Goal: Task Accomplishment & Management: Manage account settings

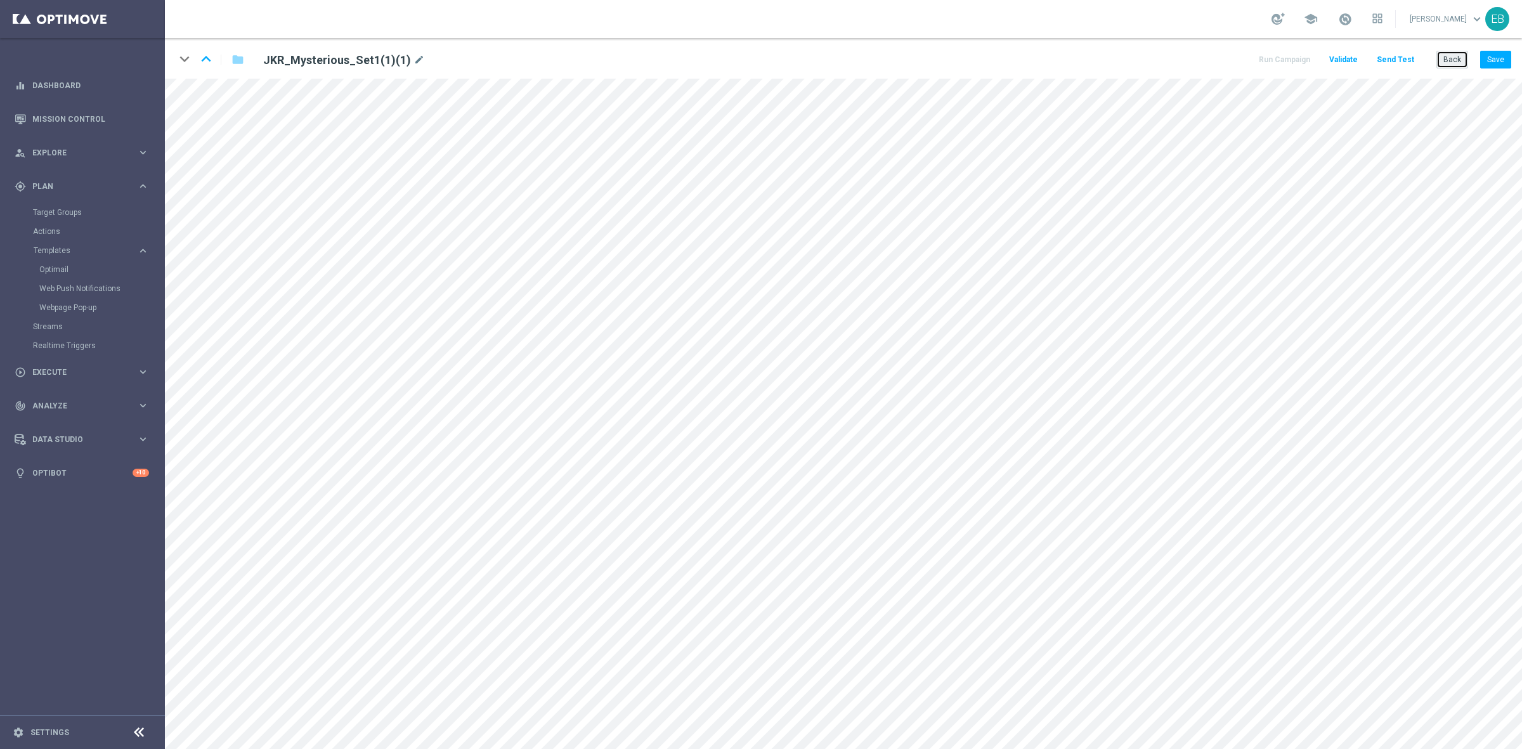
click at [1454, 67] on button "Back" at bounding box center [1452, 60] width 32 height 18
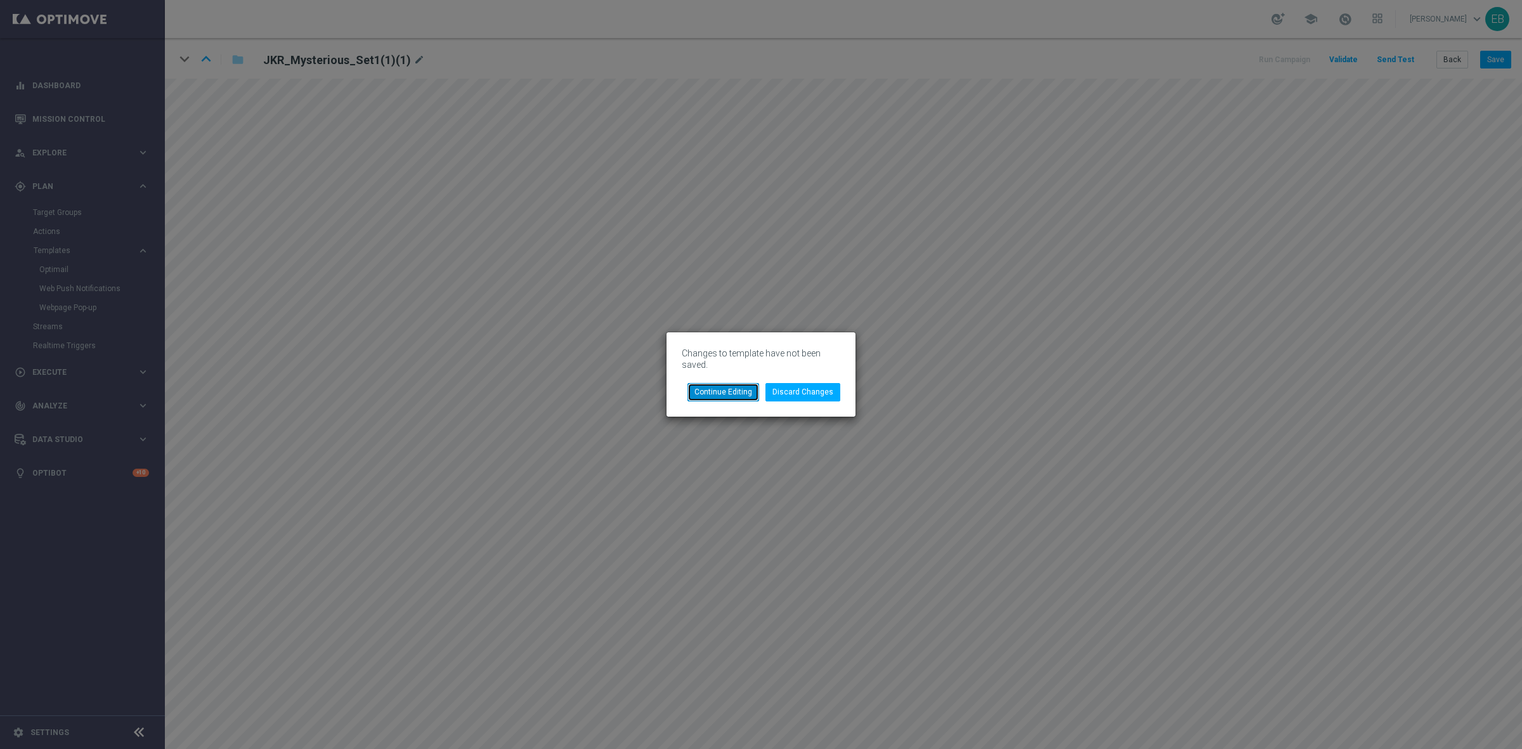
click at [726, 392] on button "Continue Editing" at bounding box center [723, 392] width 72 height 18
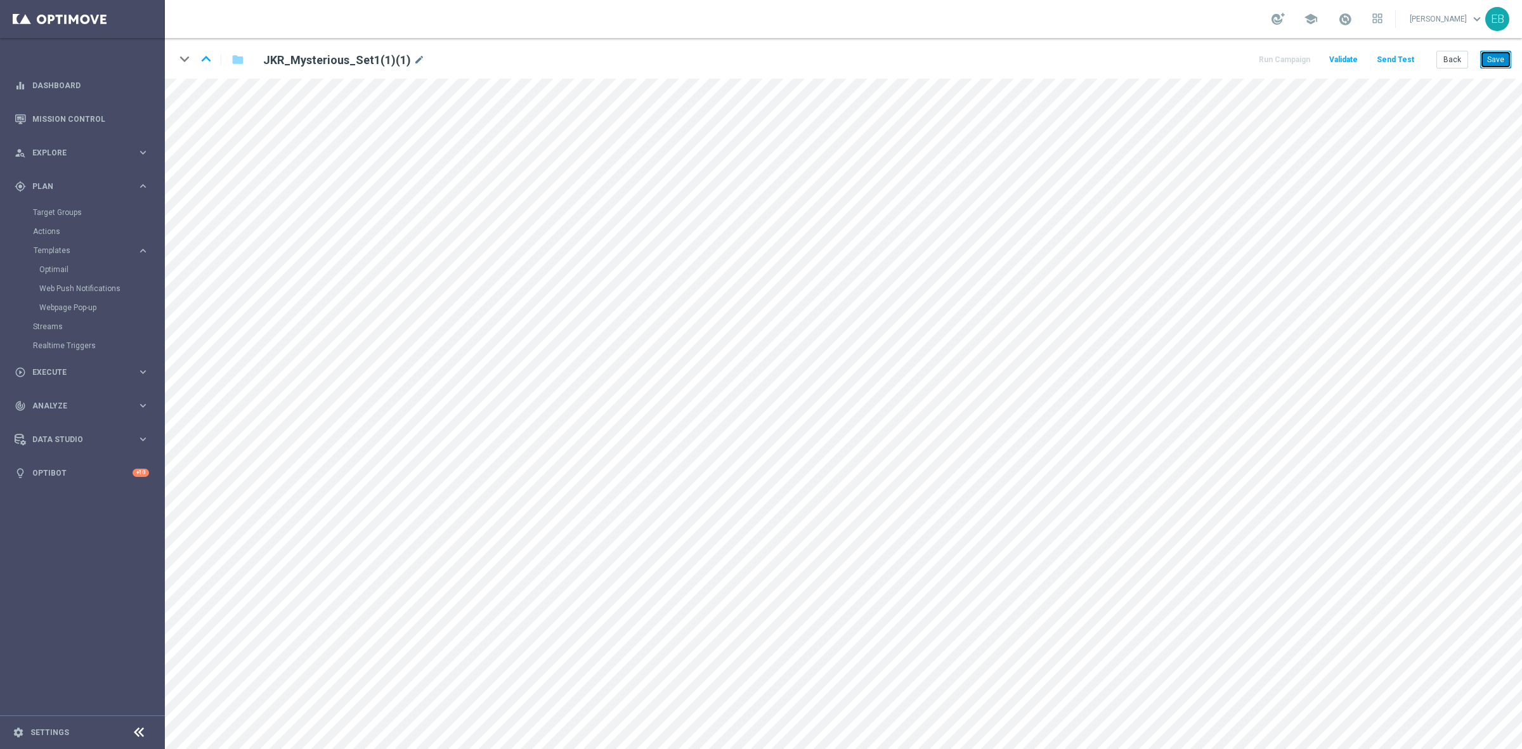
click at [1507, 63] on button "Save" at bounding box center [1495, 60] width 31 height 18
click at [1449, 57] on button "Back" at bounding box center [1452, 60] width 32 height 18
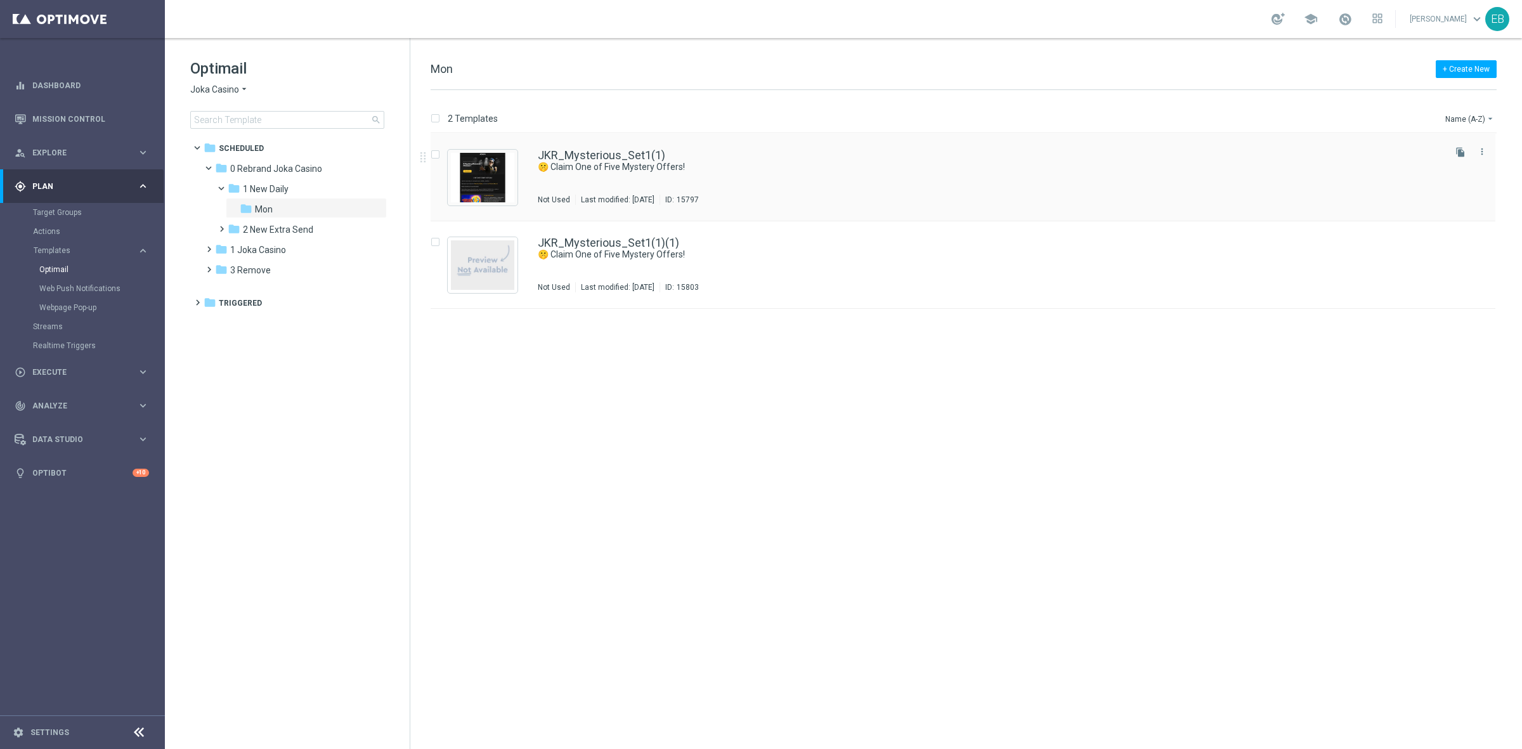
click at [739, 156] on div "JKR_Mysterious_Set1(1)" at bounding box center [990, 155] width 904 height 11
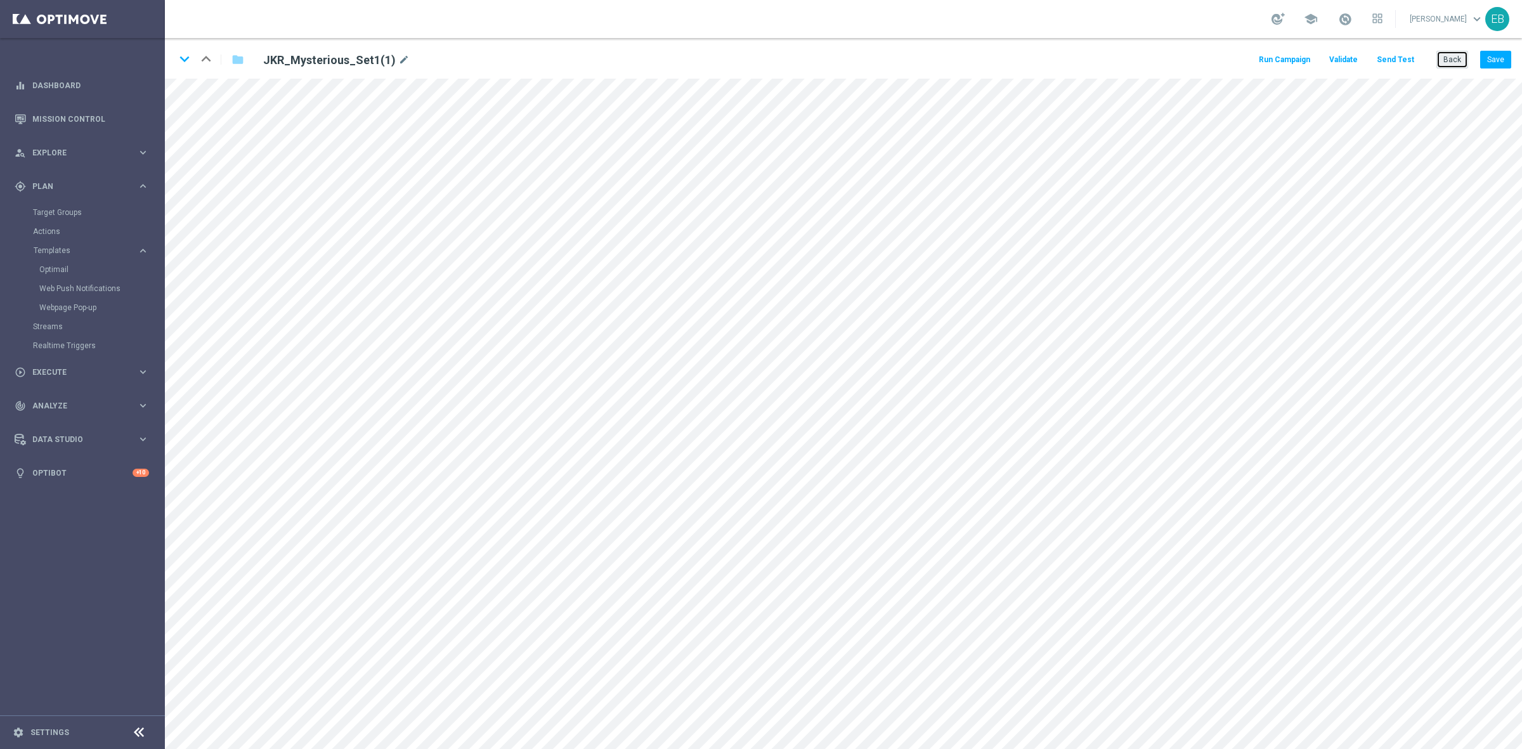
click at [1460, 58] on button "Back" at bounding box center [1452, 60] width 32 height 18
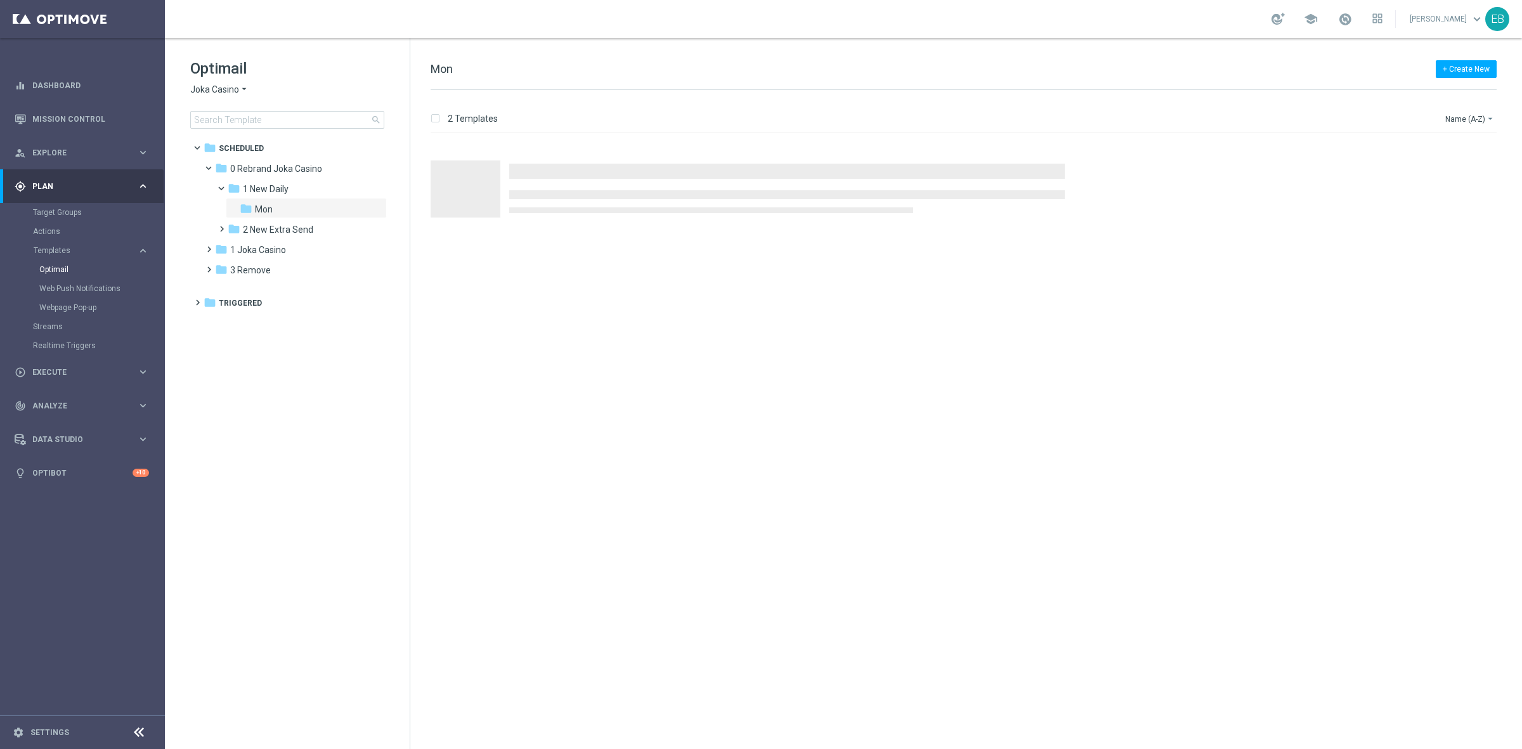
drag, startPoint x: 209, startPoint y: 102, endPoint x: 216, endPoint y: 108, distance: 9.0
click at [210, 103] on div "Optimail Joka Casino arrow_drop_down × Joka Casino search" at bounding box center [299, 93] width 219 height 70
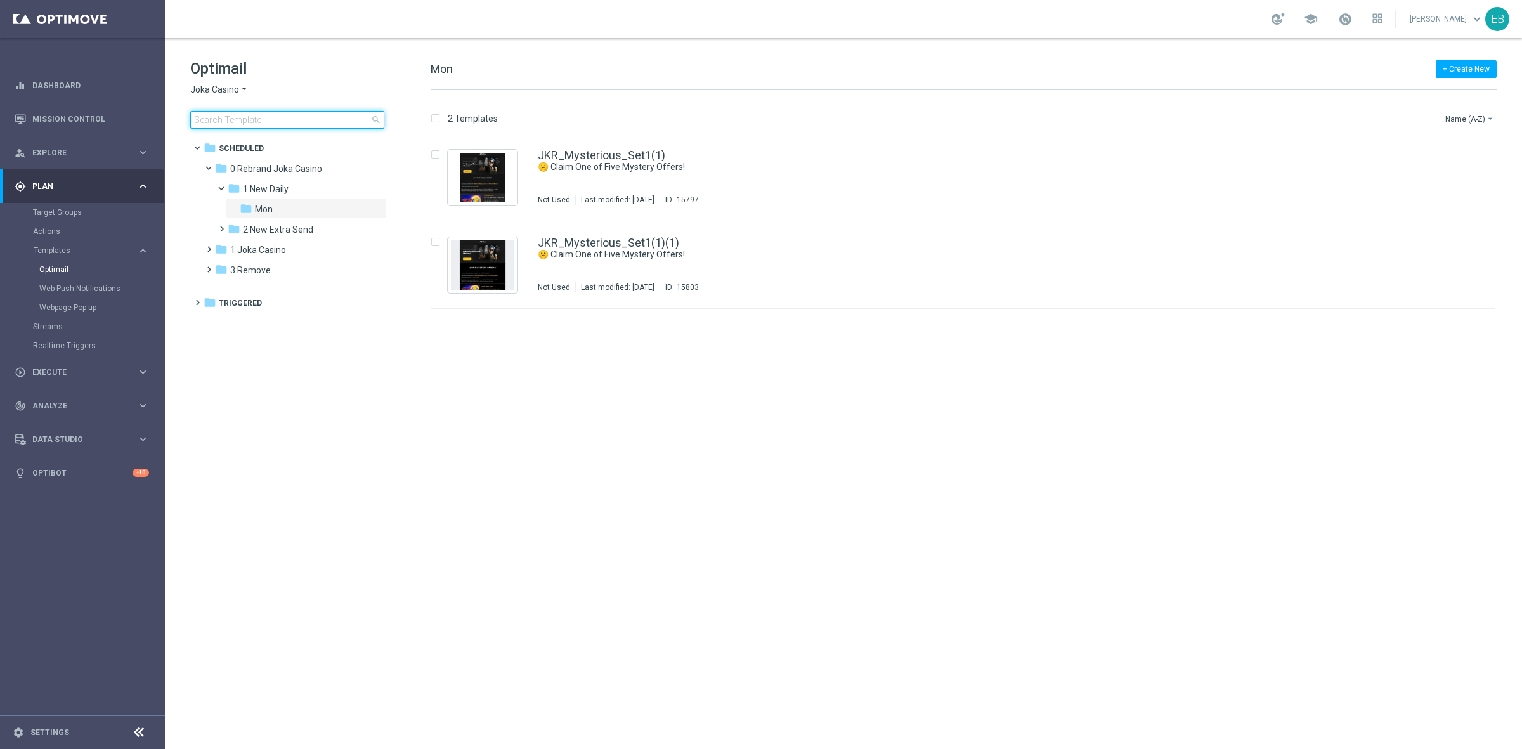
click at [214, 117] on input at bounding box center [287, 120] width 194 height 18
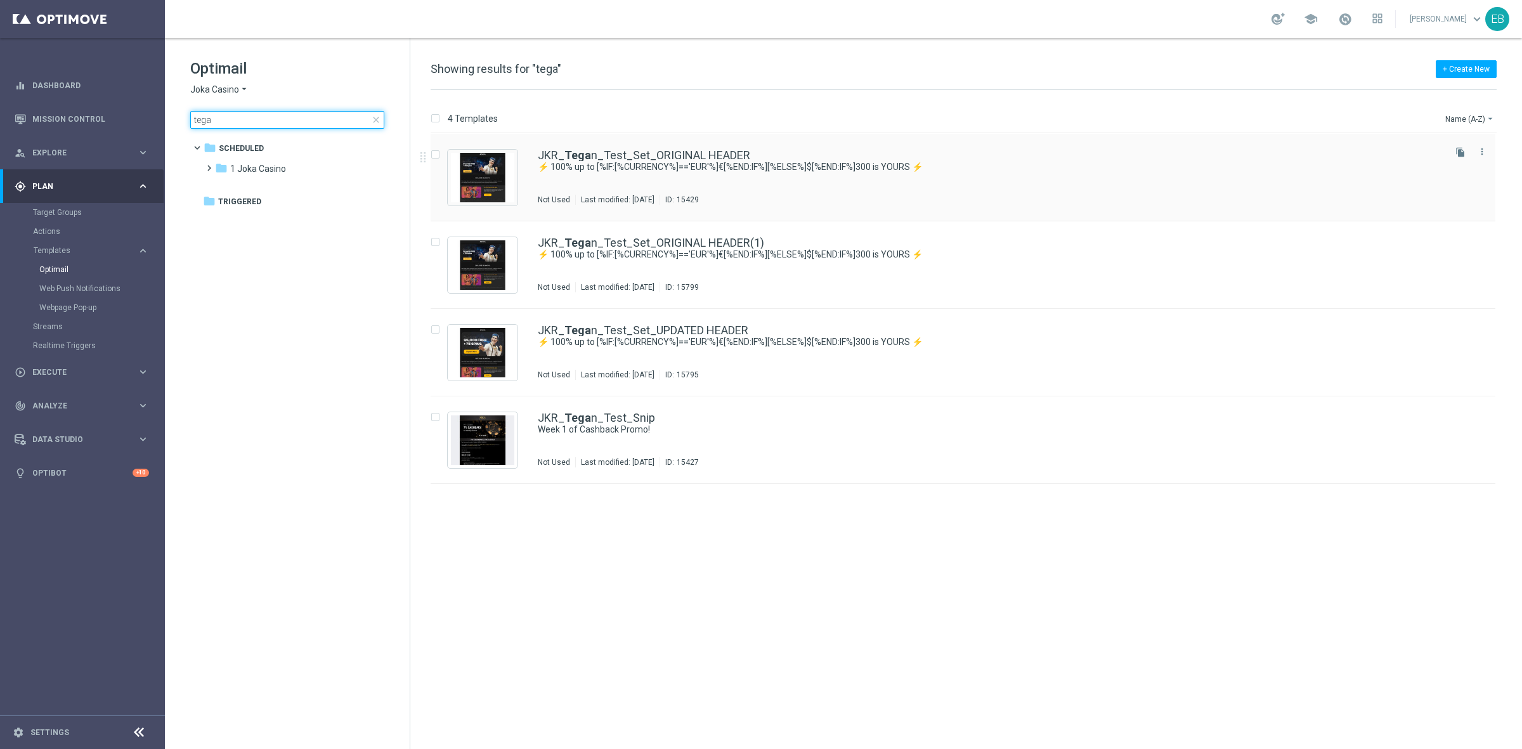
type input "tega"
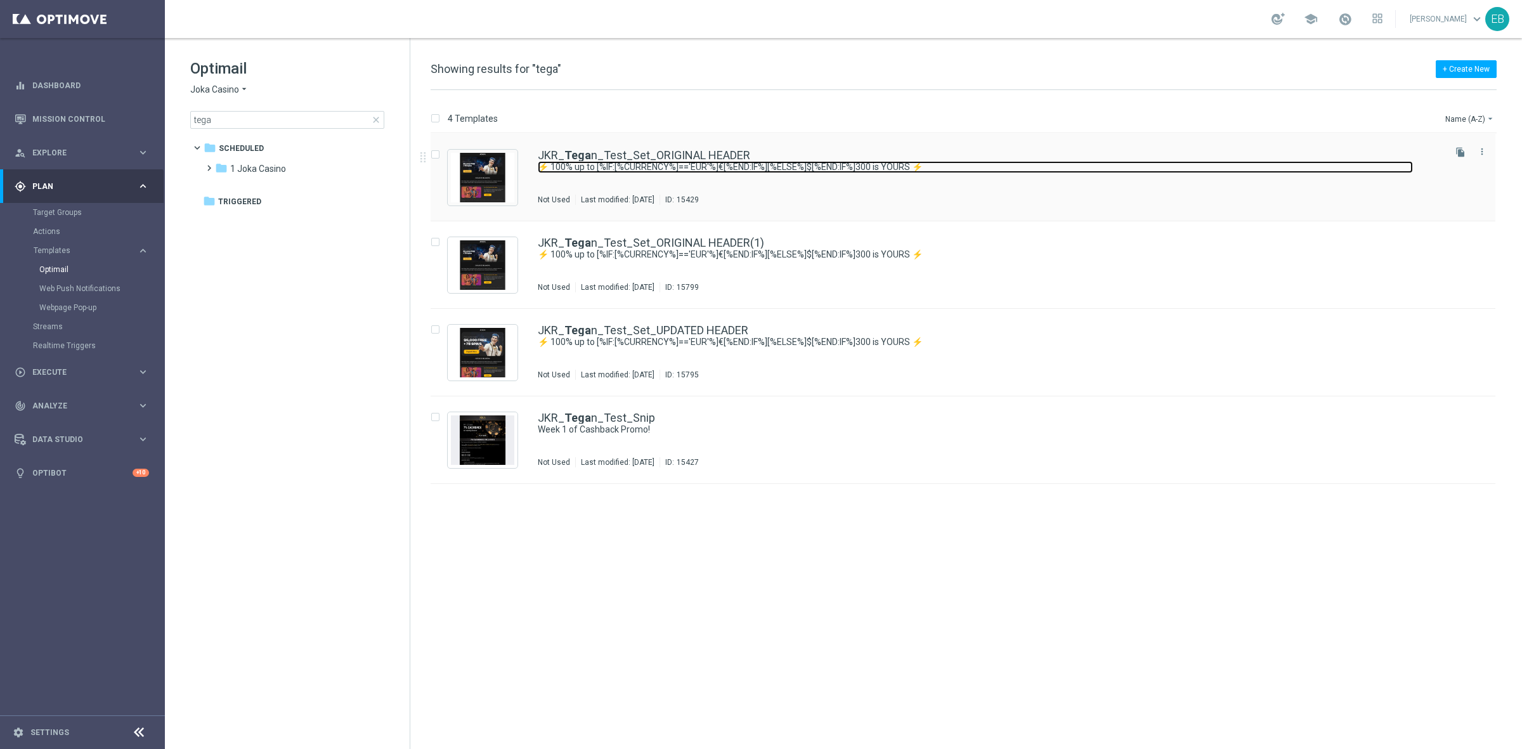
click at [936, 164] on link "⚡ 100% up to [%IF:[%CURRENCY%]=='EUR'%]€[%END:IF%][%ELSE%]$[%END:IF%]300 is YOU…" at bounding box center [975, 167] width 875 height 12
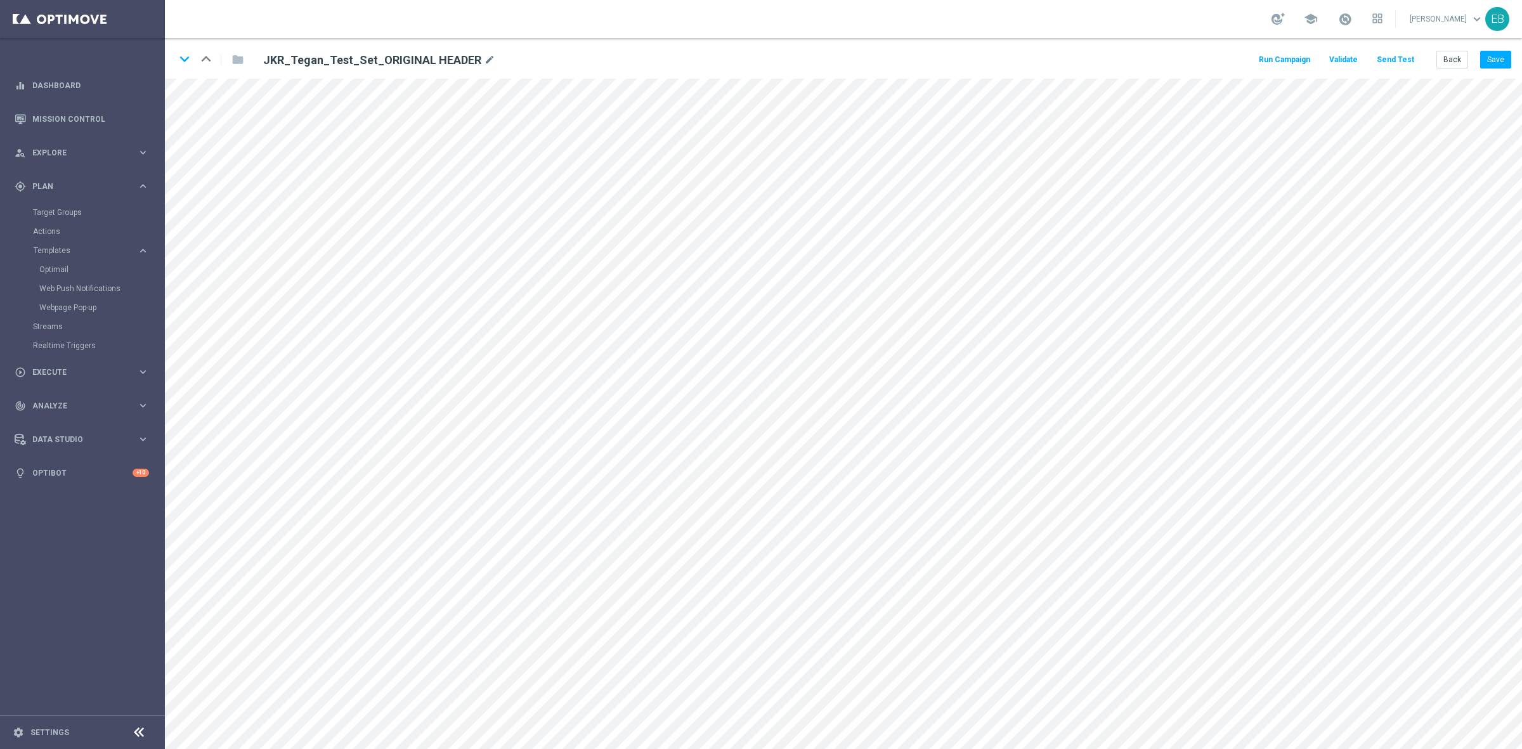
click at [1452, 68] on div "keyboard_arrow_down keyboard_arrow_up folder JKR_Tegan_Test_Set_ORIGINAL HEADER…" at bounding box center [843, 58] width 1357 height 41
click at [1455, 61] on button "Back" at bounding box center [1452, 60] width 32 height 18
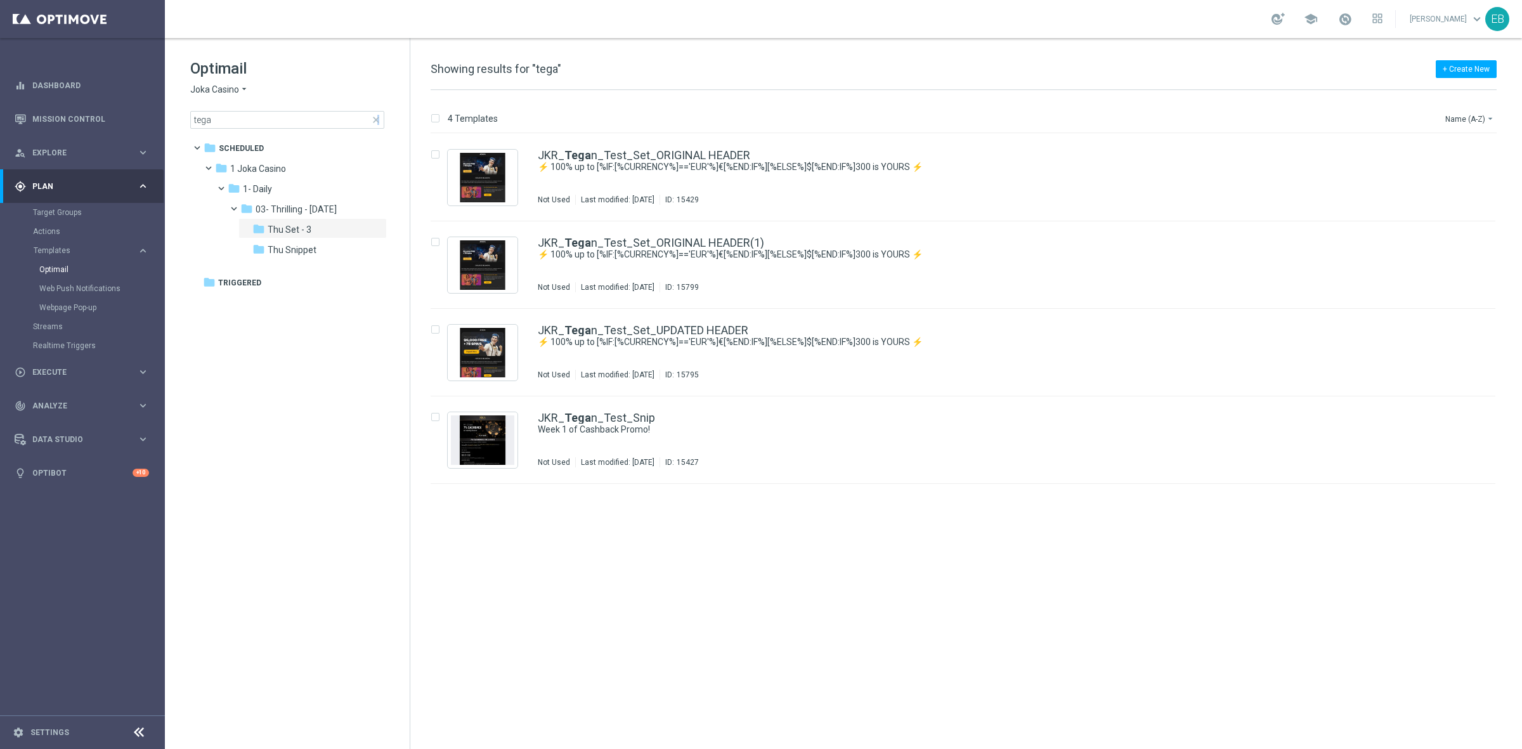
click at [378, 118] on span "close" at bounding box center [376, 120] width 10 height 10
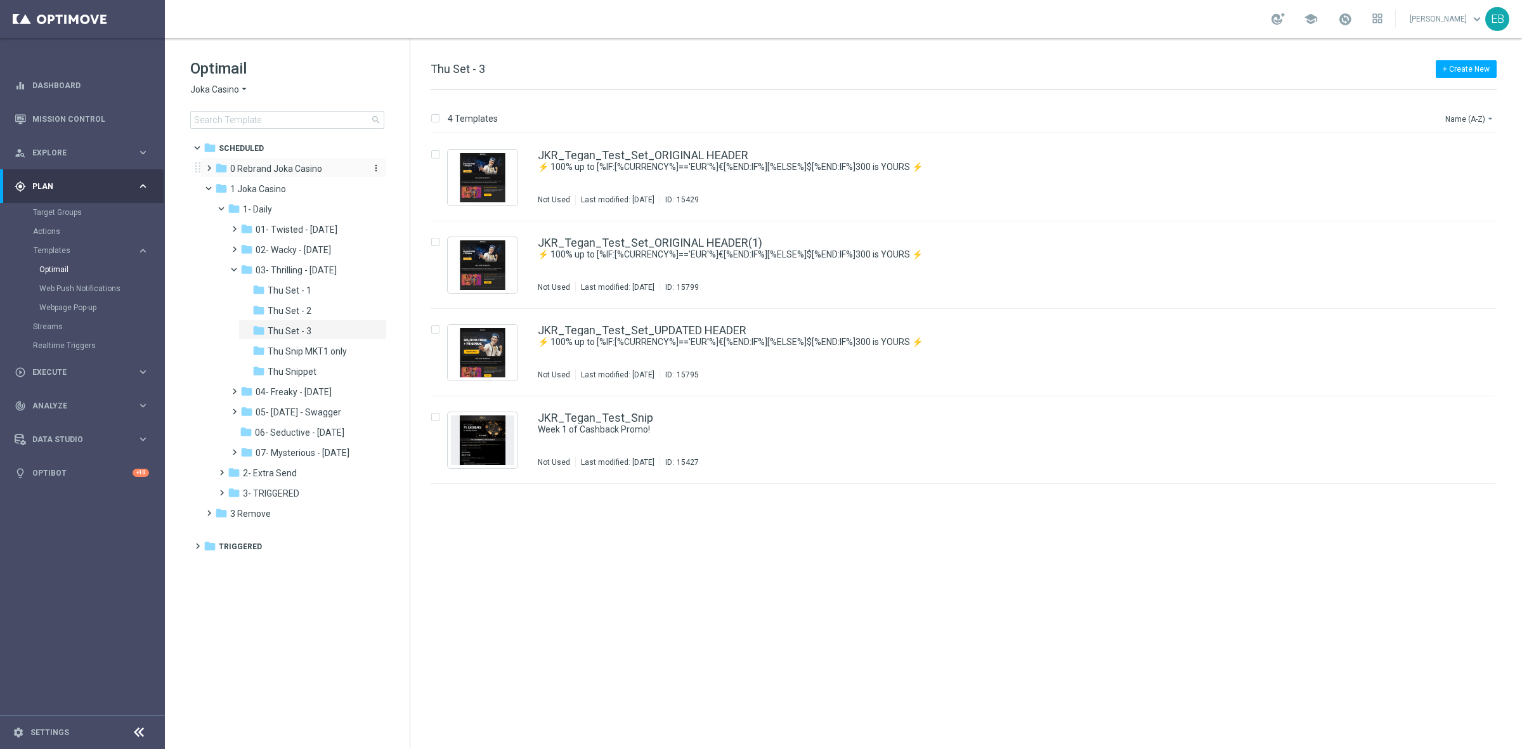
click at [306, 166] on span "0 Rebrand Joka Casino" at bounding box center [276, 168] width 92 height 11
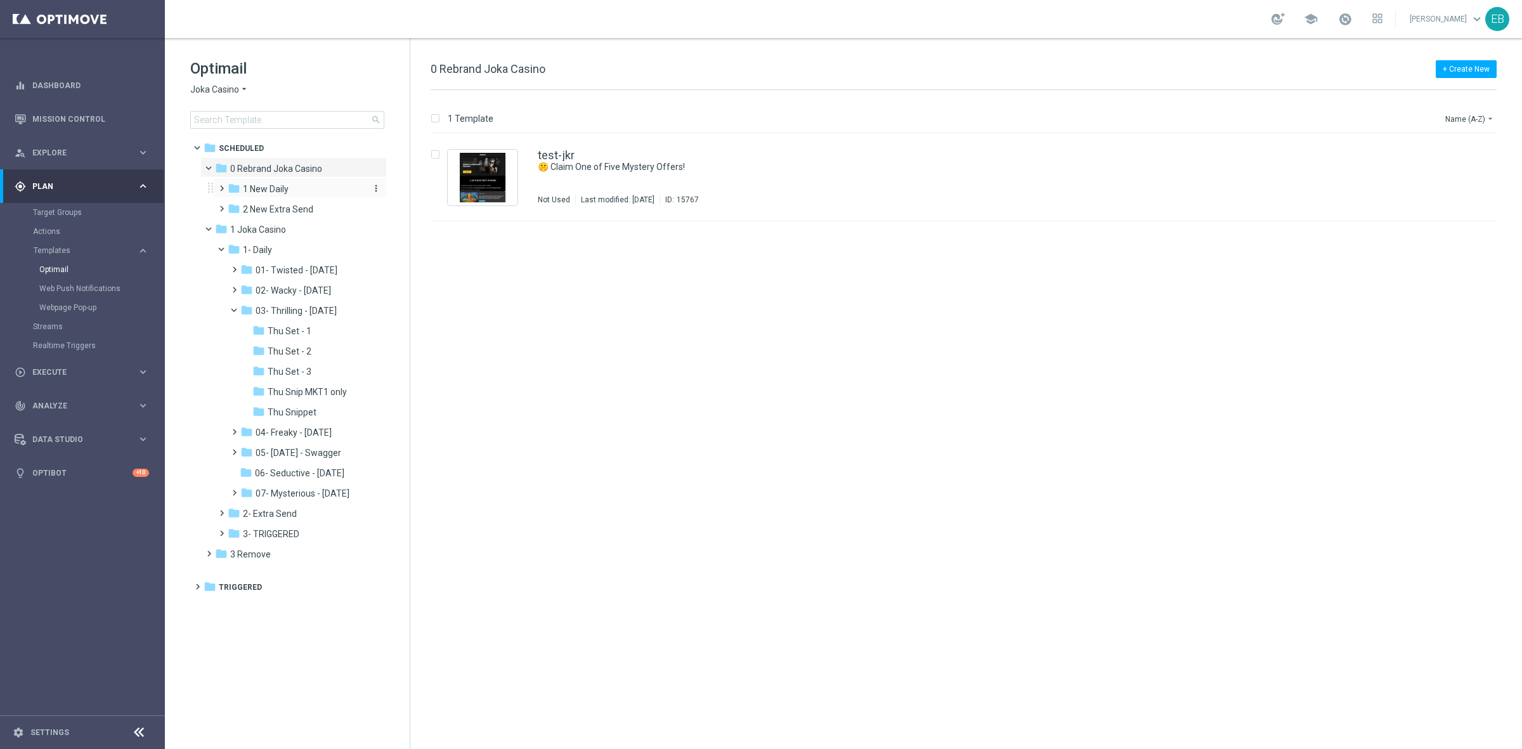
click at [321, 189] on div "folder 1 New Daily" at bounding box center [295, 189] width 135 height 15
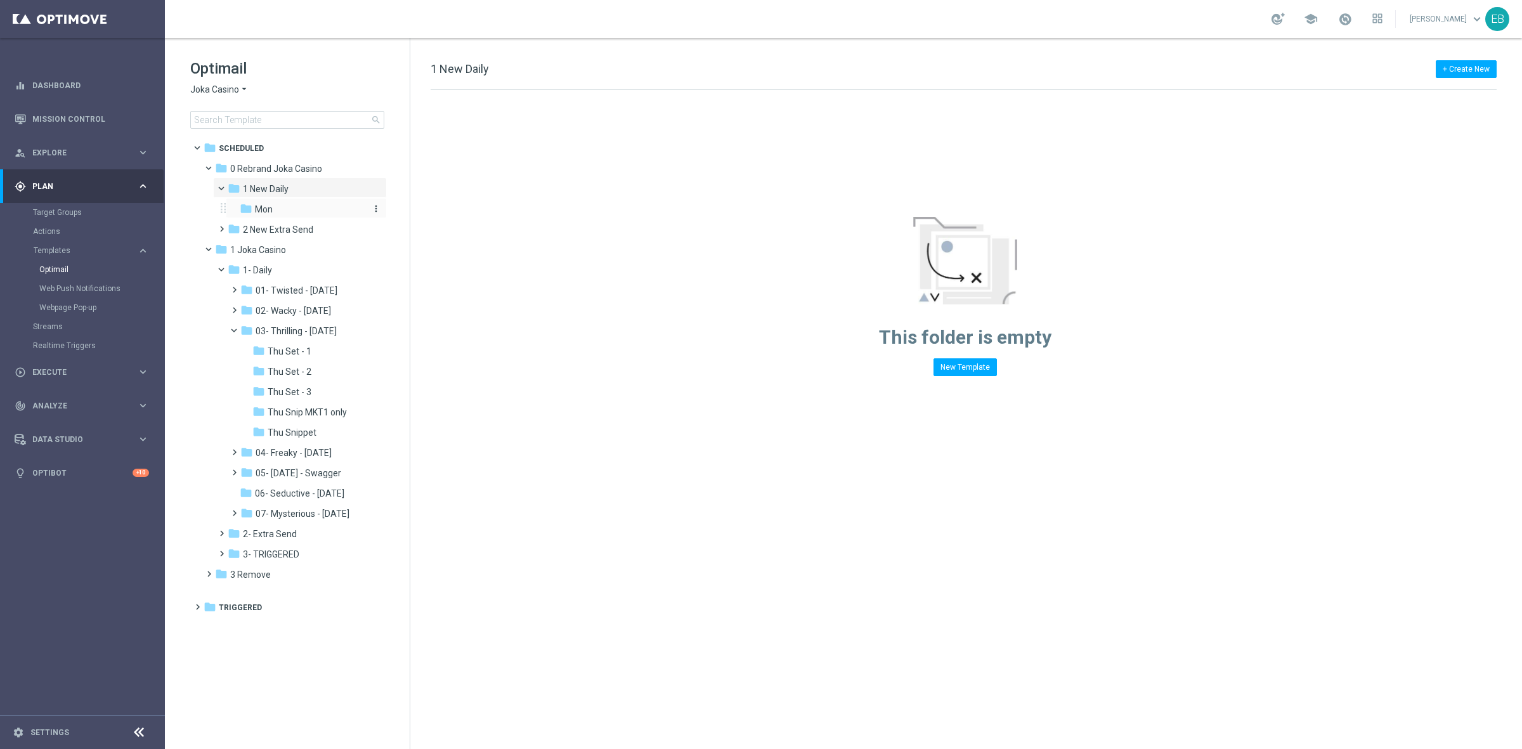
click at [295, 208] on div "folder Mon" at bounding box center [302, 209] width 125 height 15
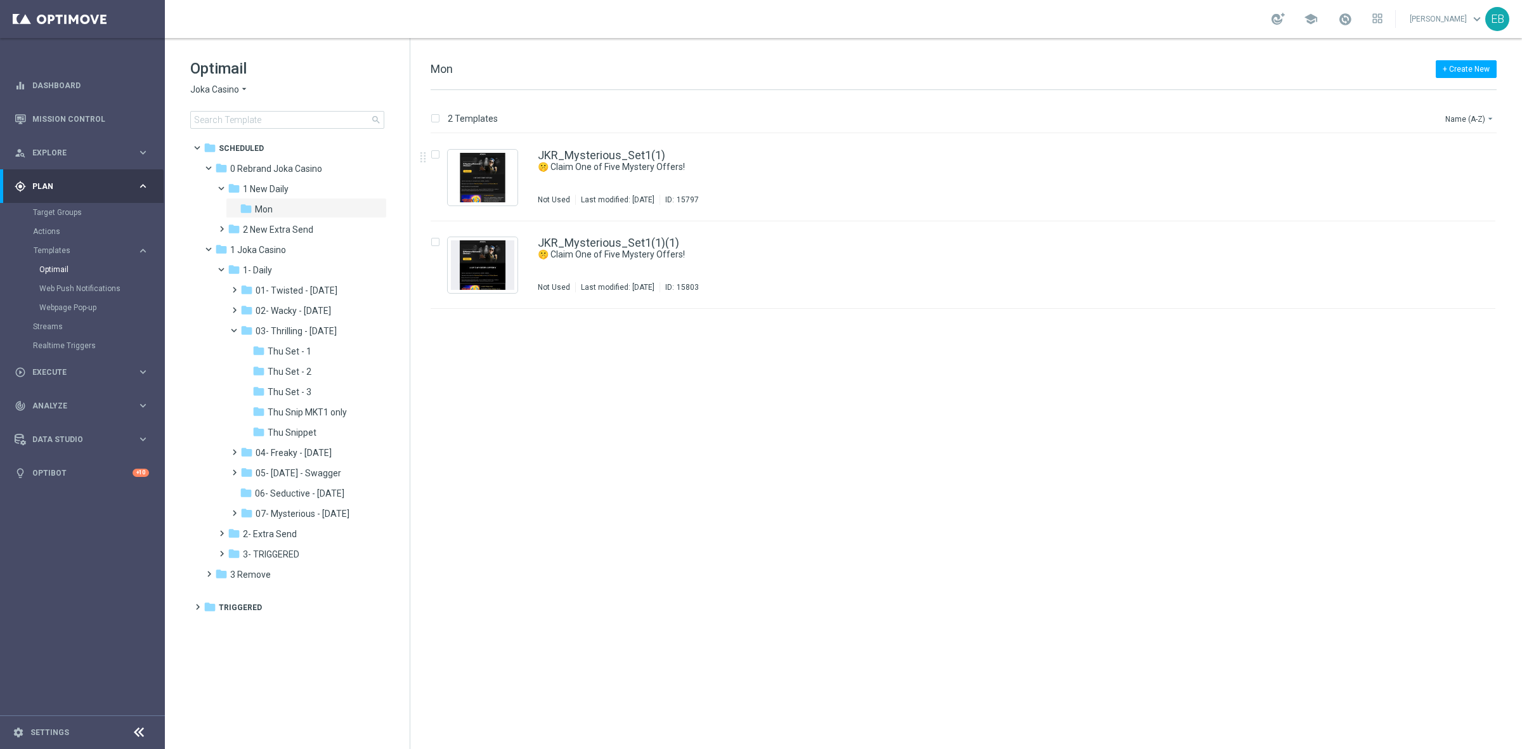
click at [866, 181] on div "JKR_Mysterious_Set1(1) 🤫 Claim One of Five Mystery Offers! Not Used Last modifi…" at bounding box center [990, 177] width 904 height 55
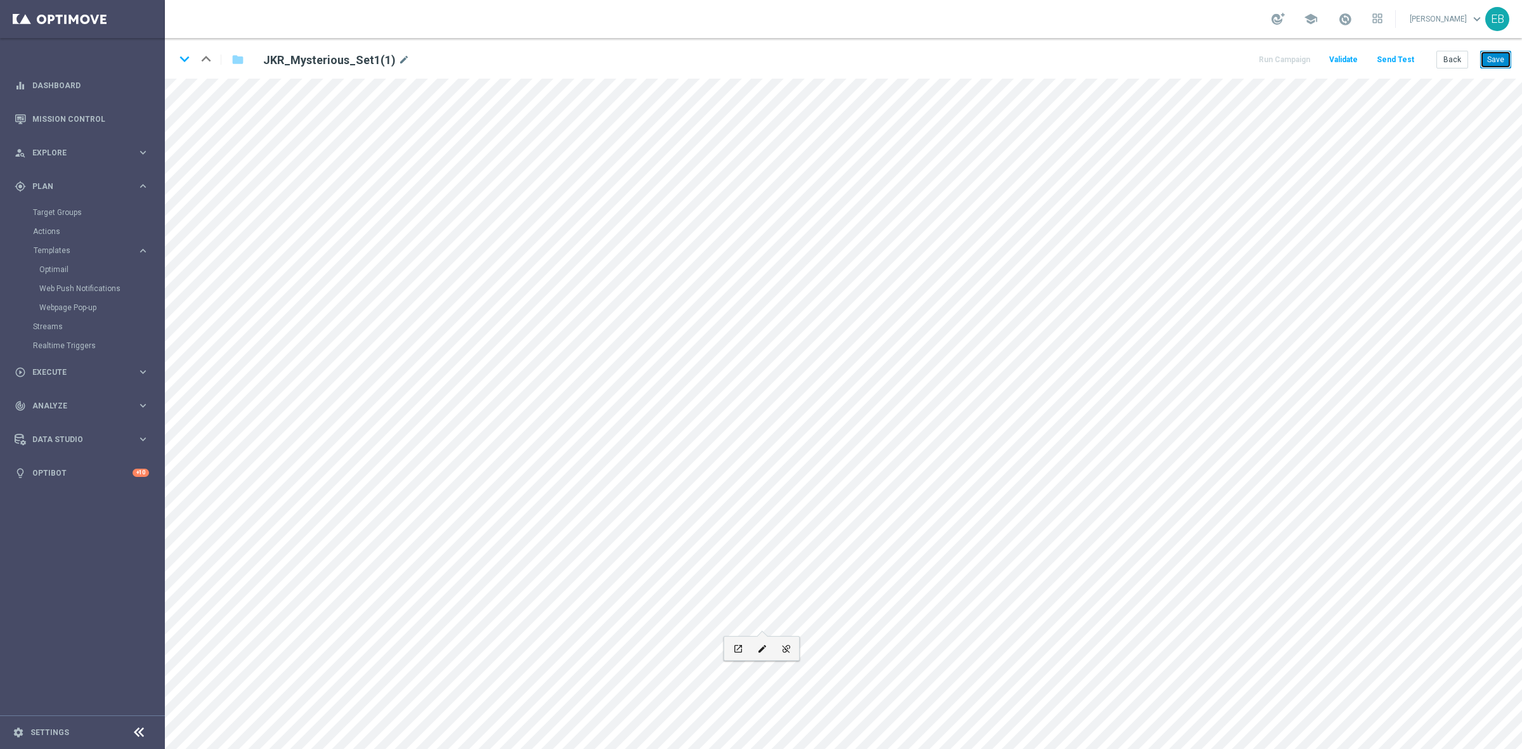
click at [1503, 58] on button "Save" at bounding box center [1495, 60] width 31 height 18
click at [1400, 62] on button "Send Test" at bounding box center [1395, 59] width 41 height 17
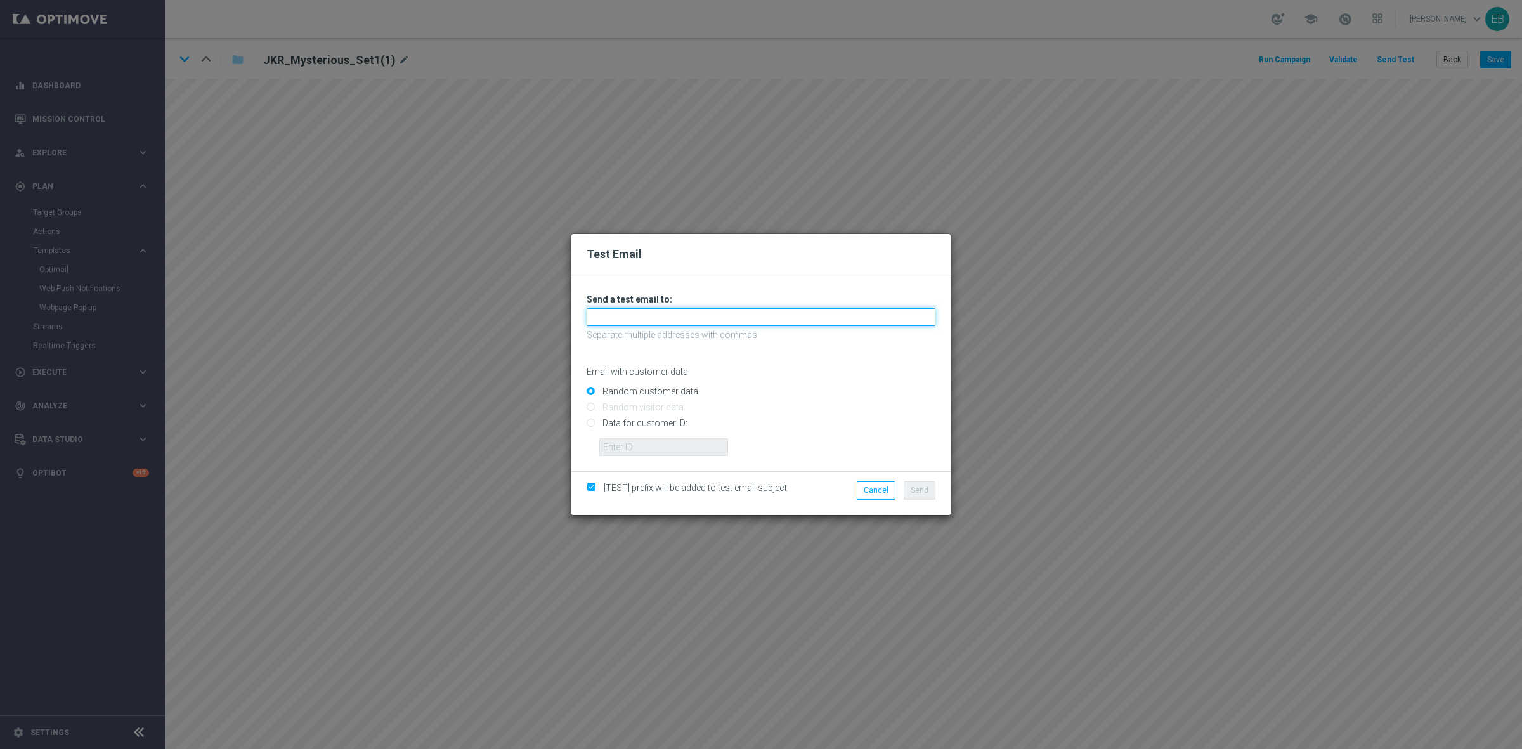
click at [663, 312] on input "text" at bounding box center [761, 317] width 349 height 18
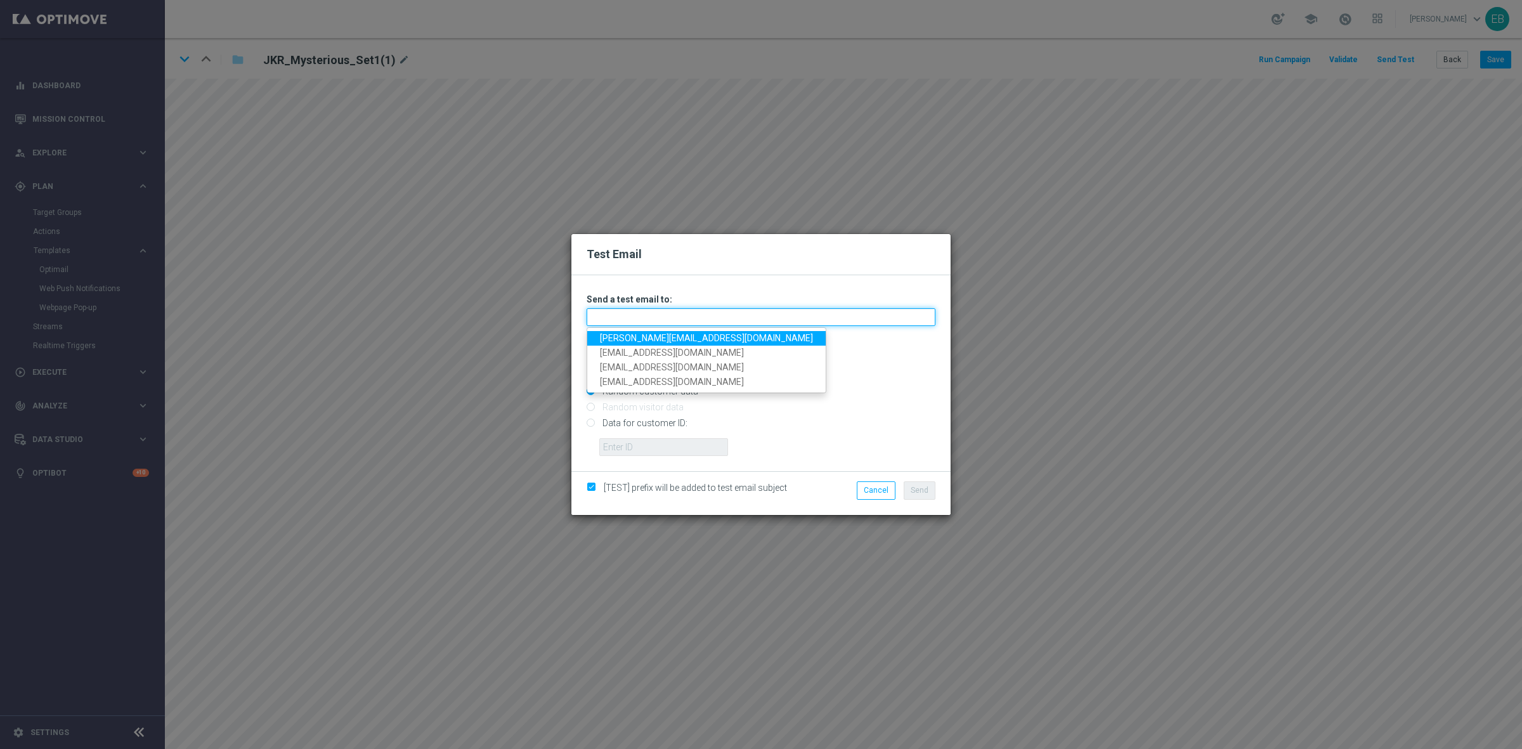
type input "testingalltesting@gmail.com"
type input "t"
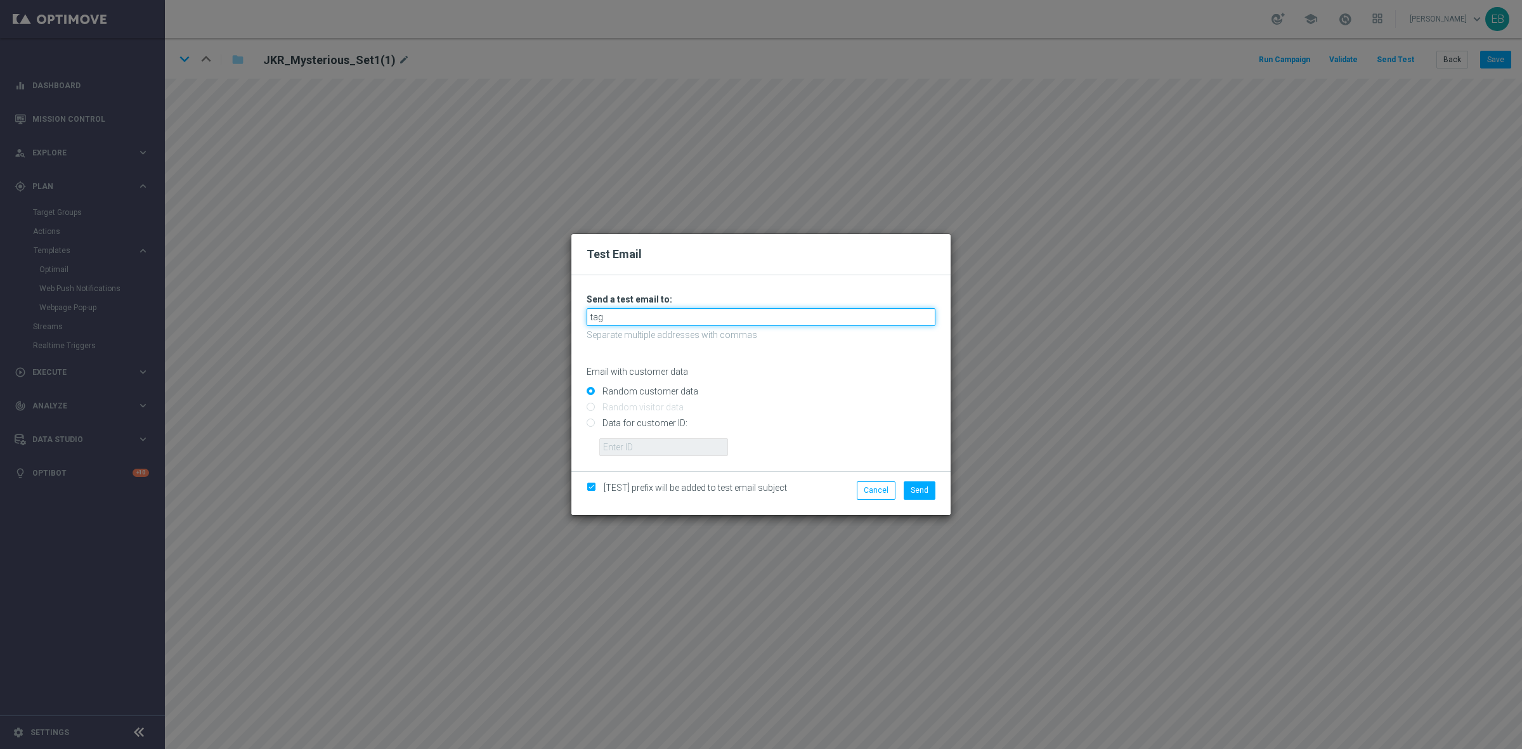
type input "ta"
type input "testingalltesting@gmail.com"
type input "te"
type input "tegan@goldmedialab.com"
drag, startPoint x: 704, startPoint y: 319, endPoint x: 540, endPoint y: 318, distance: 164.2
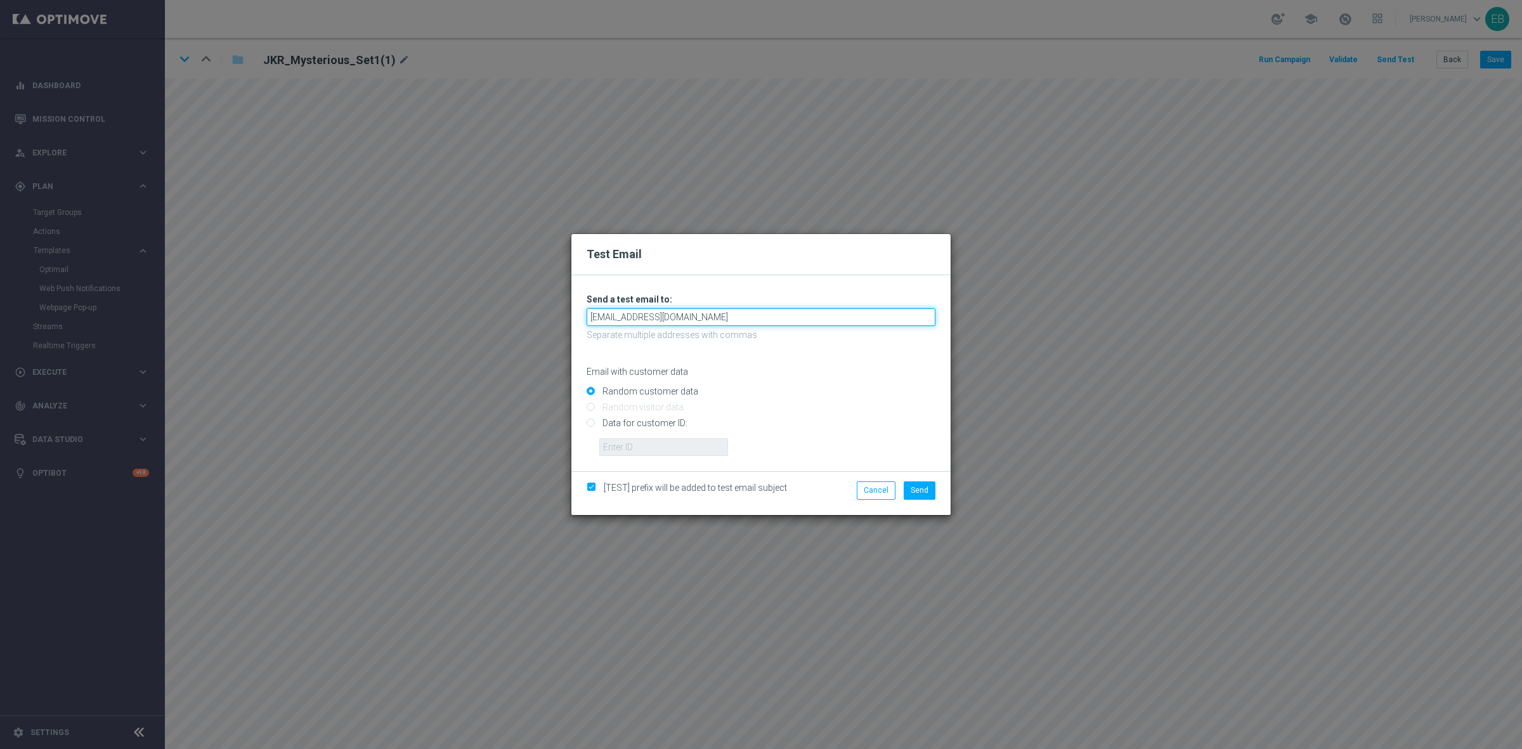
click at [542, 318] on div "Test Email Unable to send test email. If this problem persists, contact your CS…" at bounding box center [761, 374] width 1522 height 749
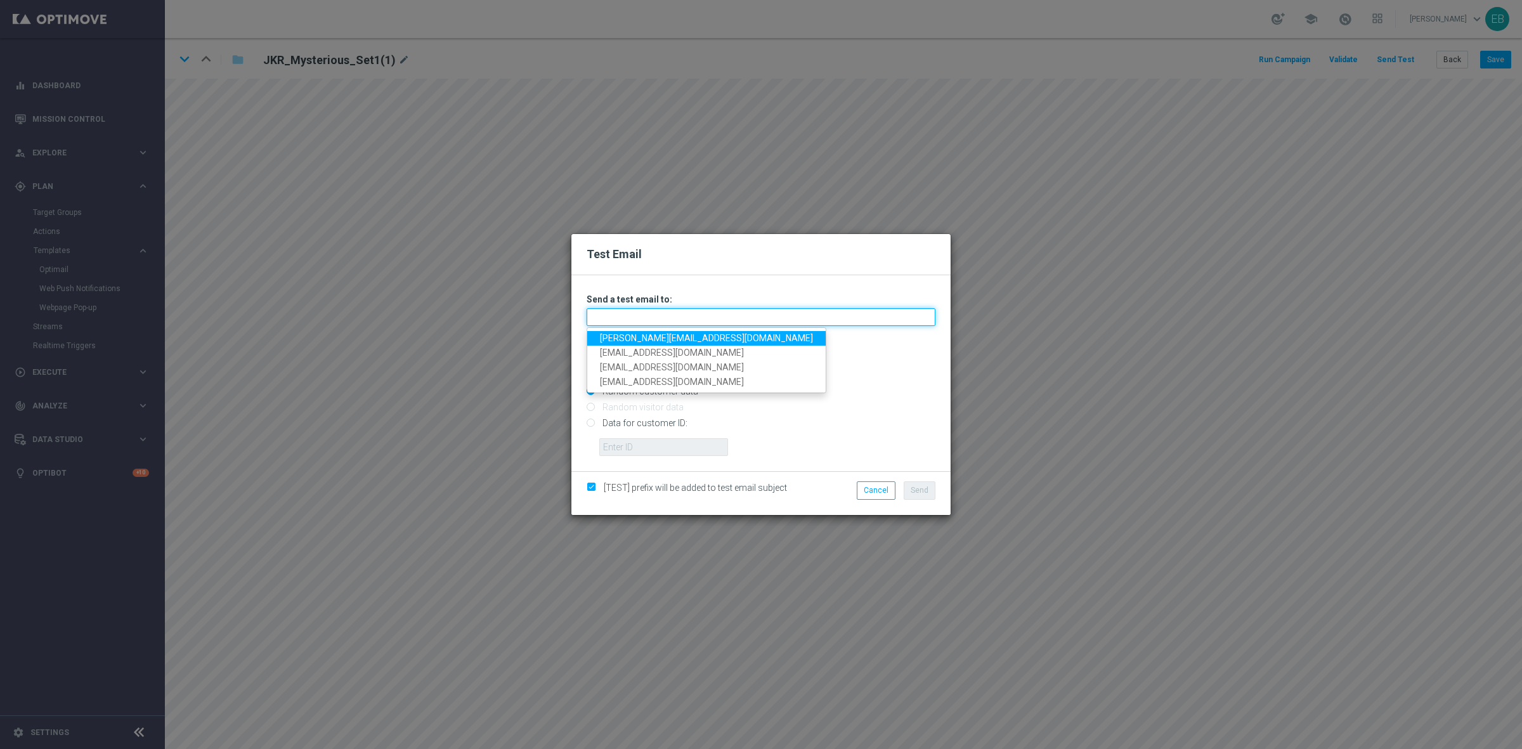
type input "testingalltesting@gmail.com"
type input "te"
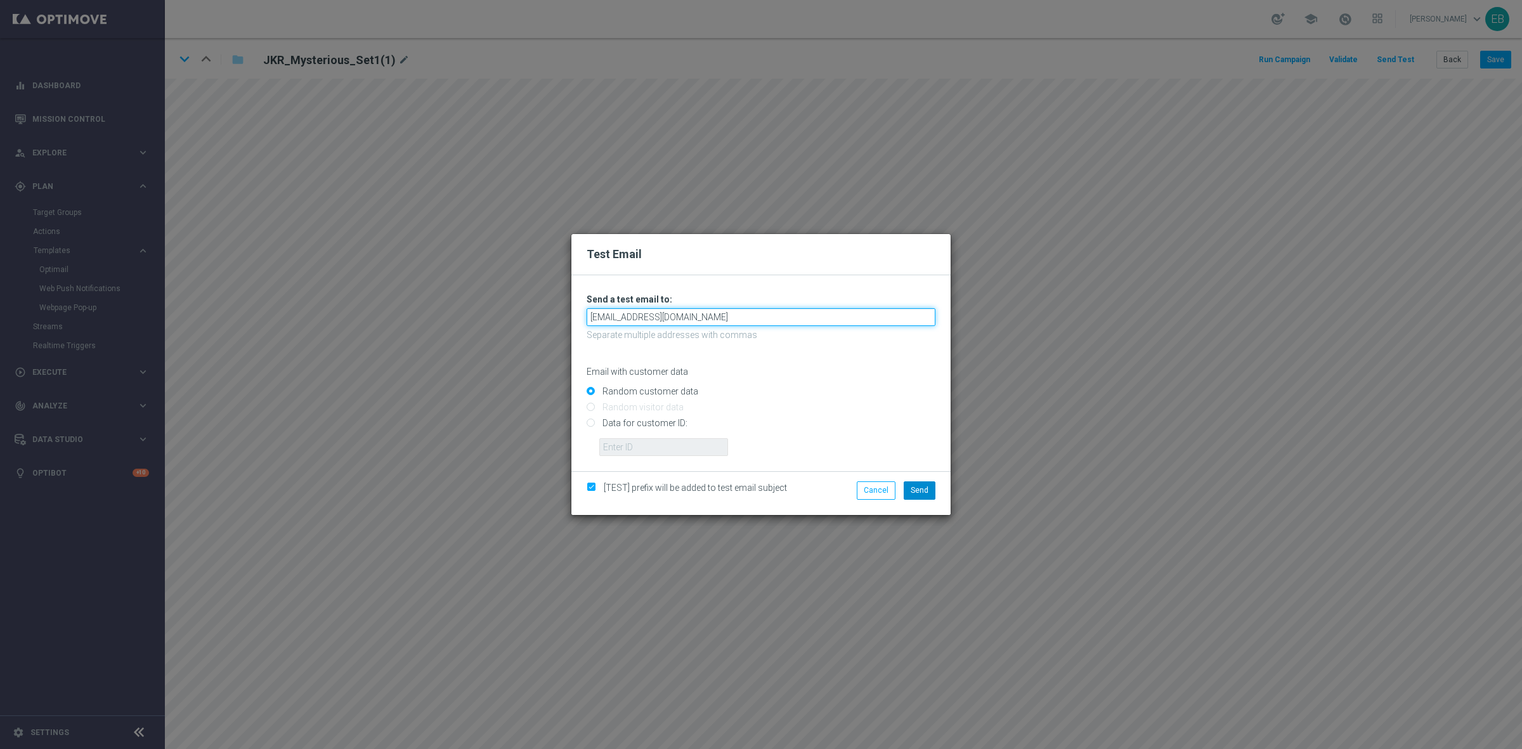
type input "teganzwart@outlook.com"
click at [919, 486] on span "Send" at bounding box center [920, 490] width 18 height 9
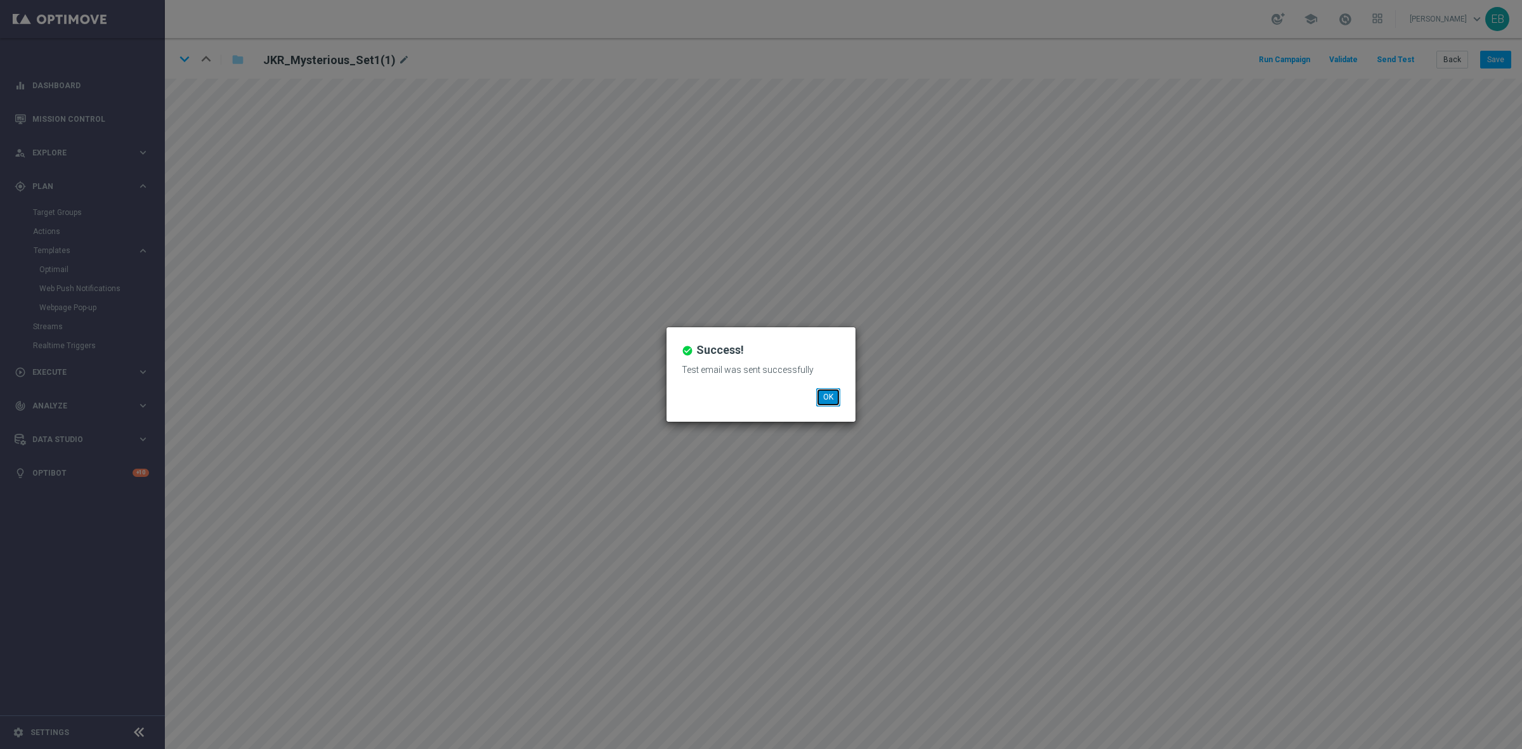
click at [820, 394] on button "OK" at bounding box center [828, 397] width 24 height 18
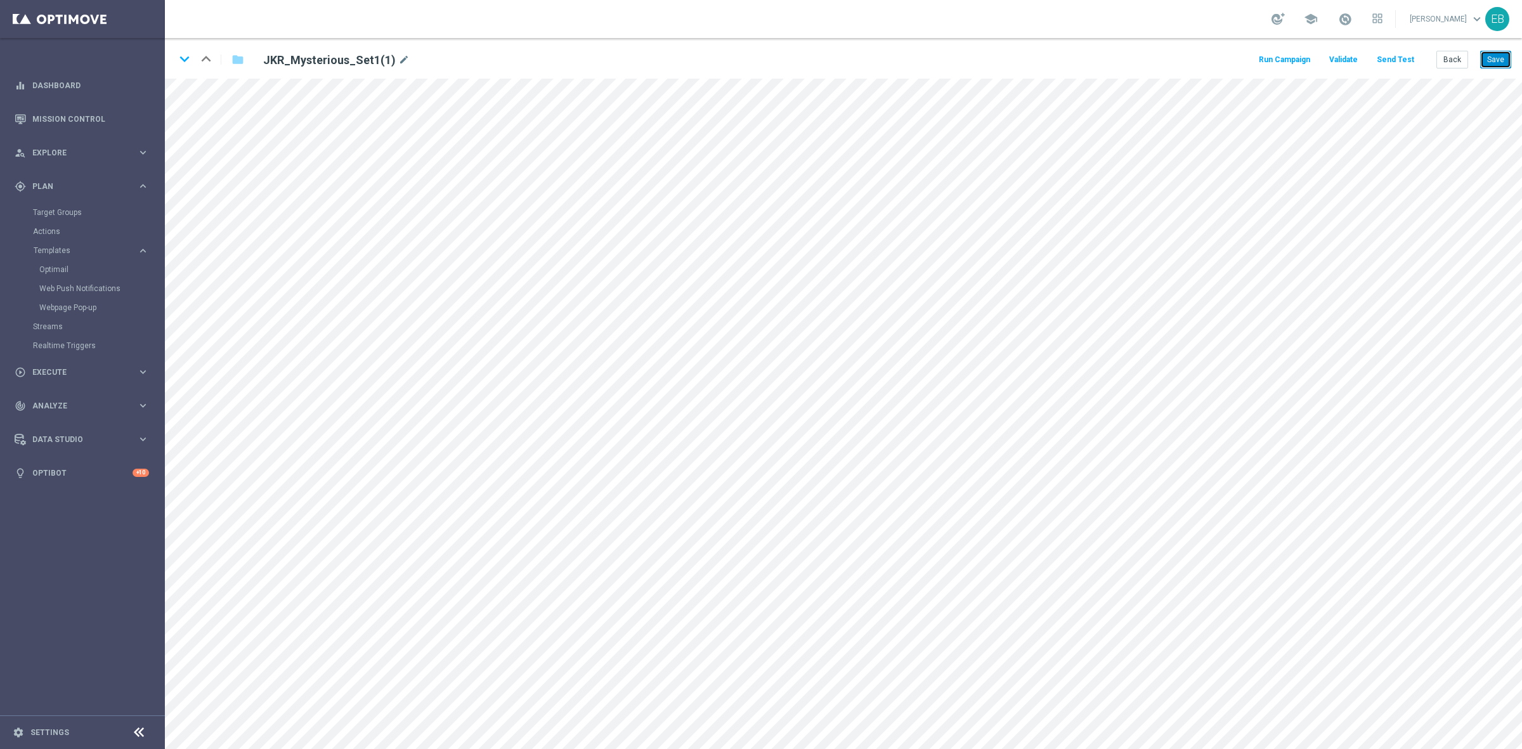
click at [1491, 58] on button "Save" at bounding box center [1495, 60] width 31 height 18
click at [1453, 62] on button "Back" at bounding box center [1452, 60] width 32 height 18
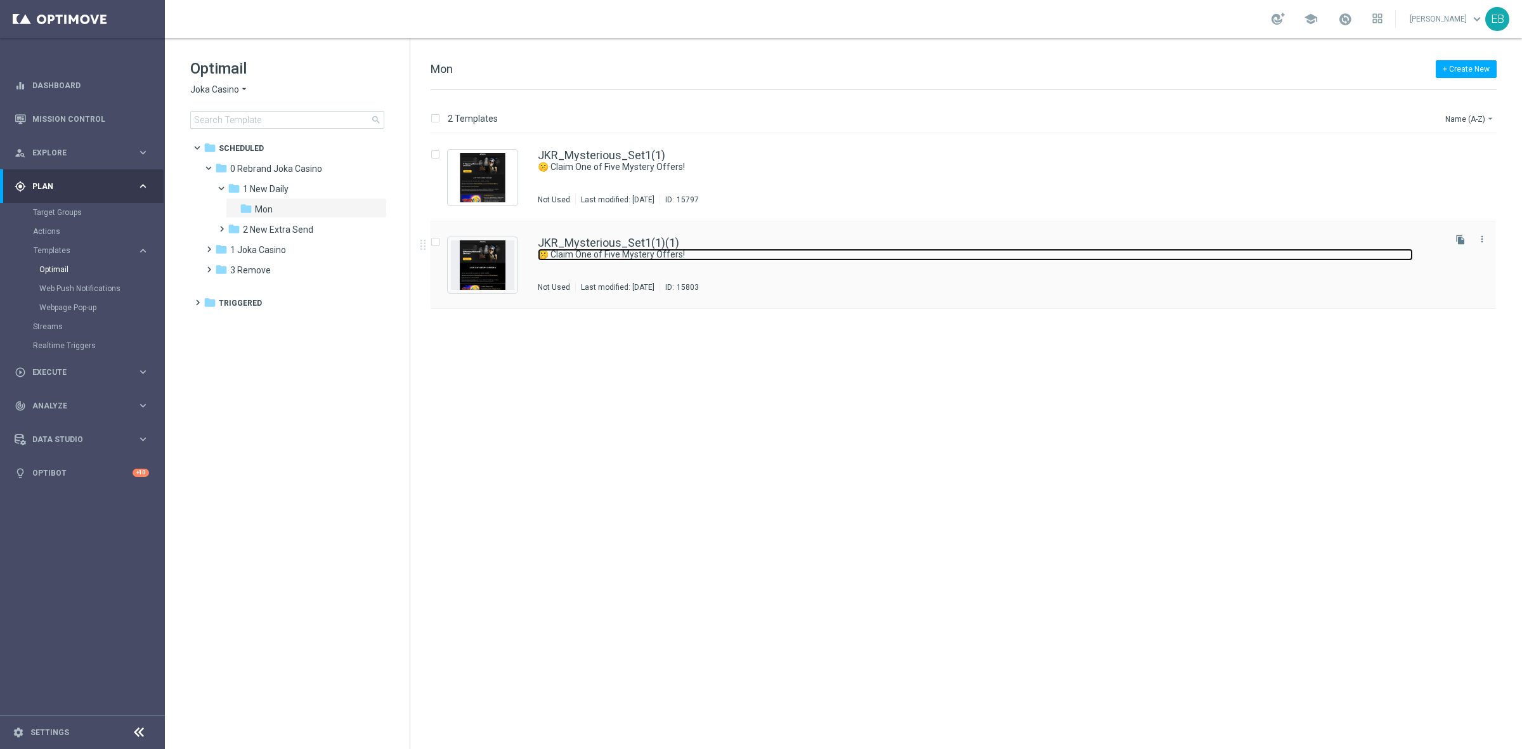
click at [775, 255] on link "🤫 Claim One of Five Mystery Offers!" at bounding box center [975, 255] width 875 height 12
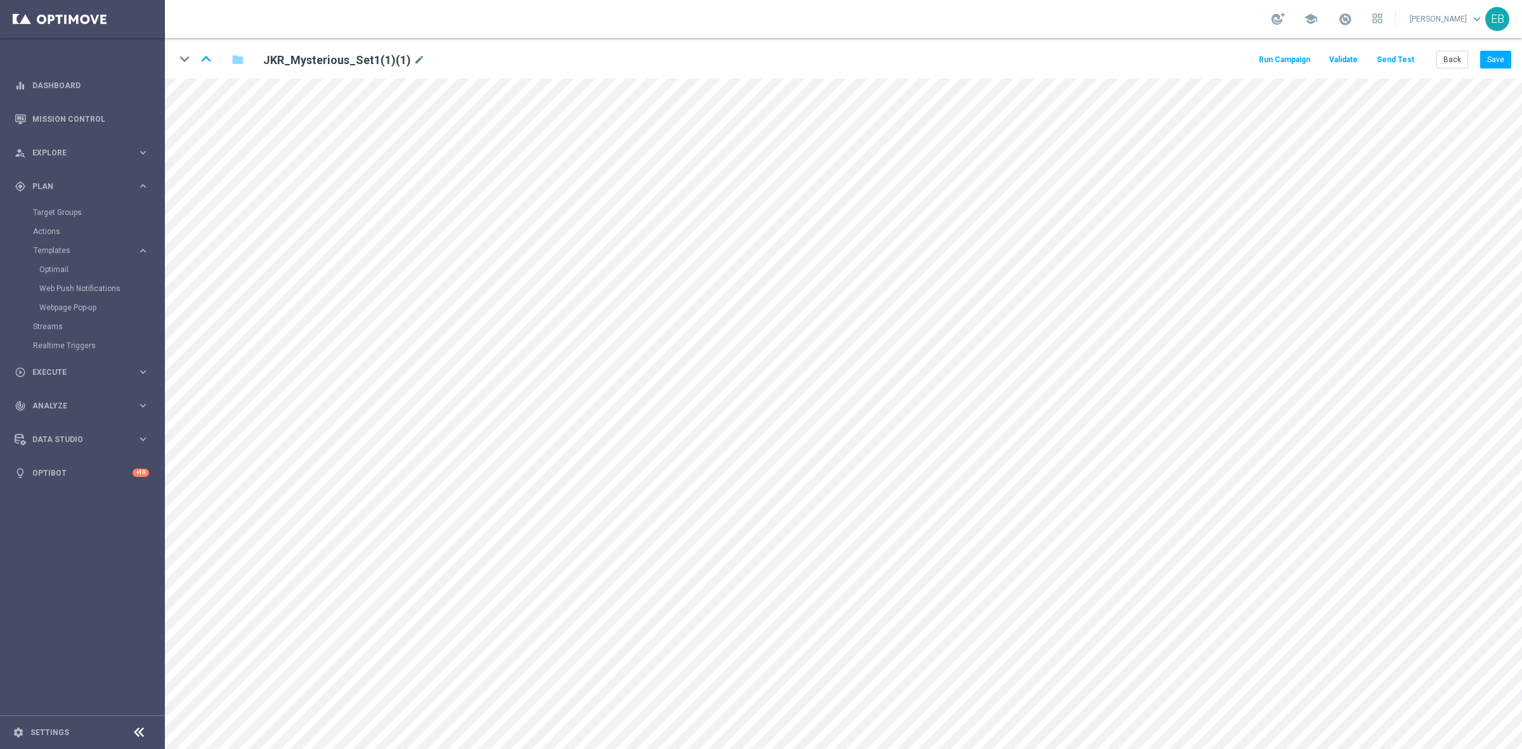
click at [1403, 58] on button "Send Test" at bounding box center [1395, 59] width 41 height 17
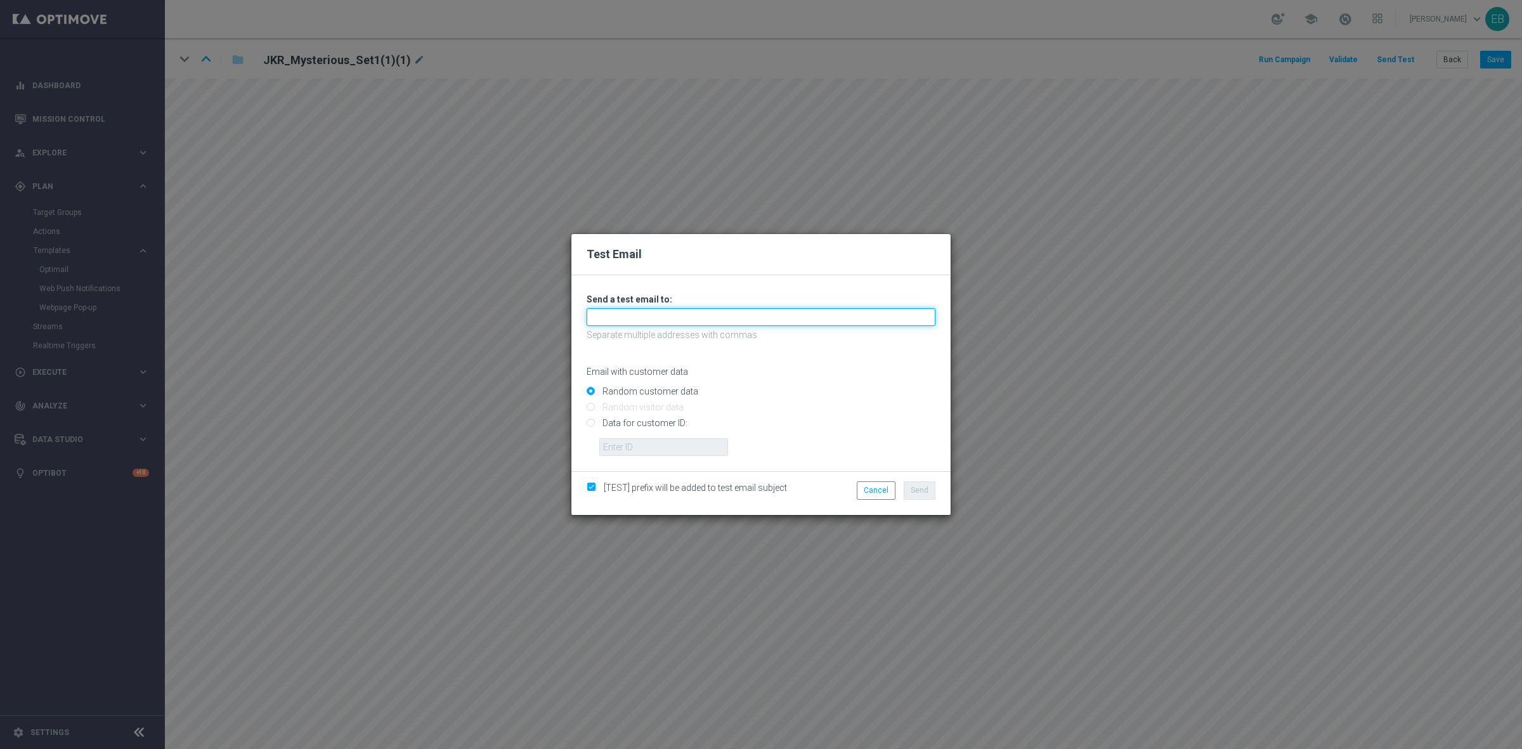
click at [609, 318] on input "text" at bounding box center [761, 317] width 349 height 18
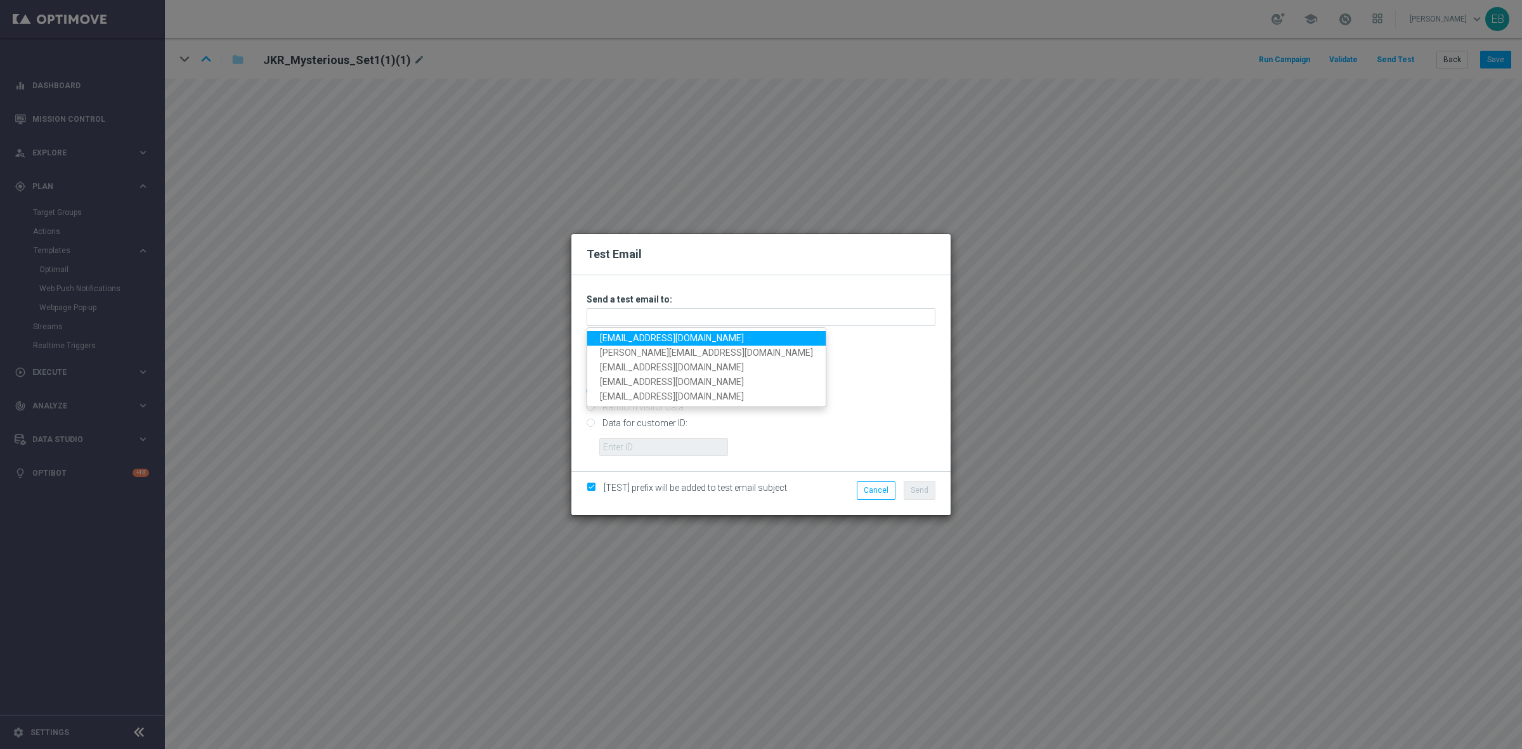
click at [617, 341] on link "teganzwart@outlook.com" at bounding box center [706, 338] width 238 height 15
type input "teganzwart@outlook.com"
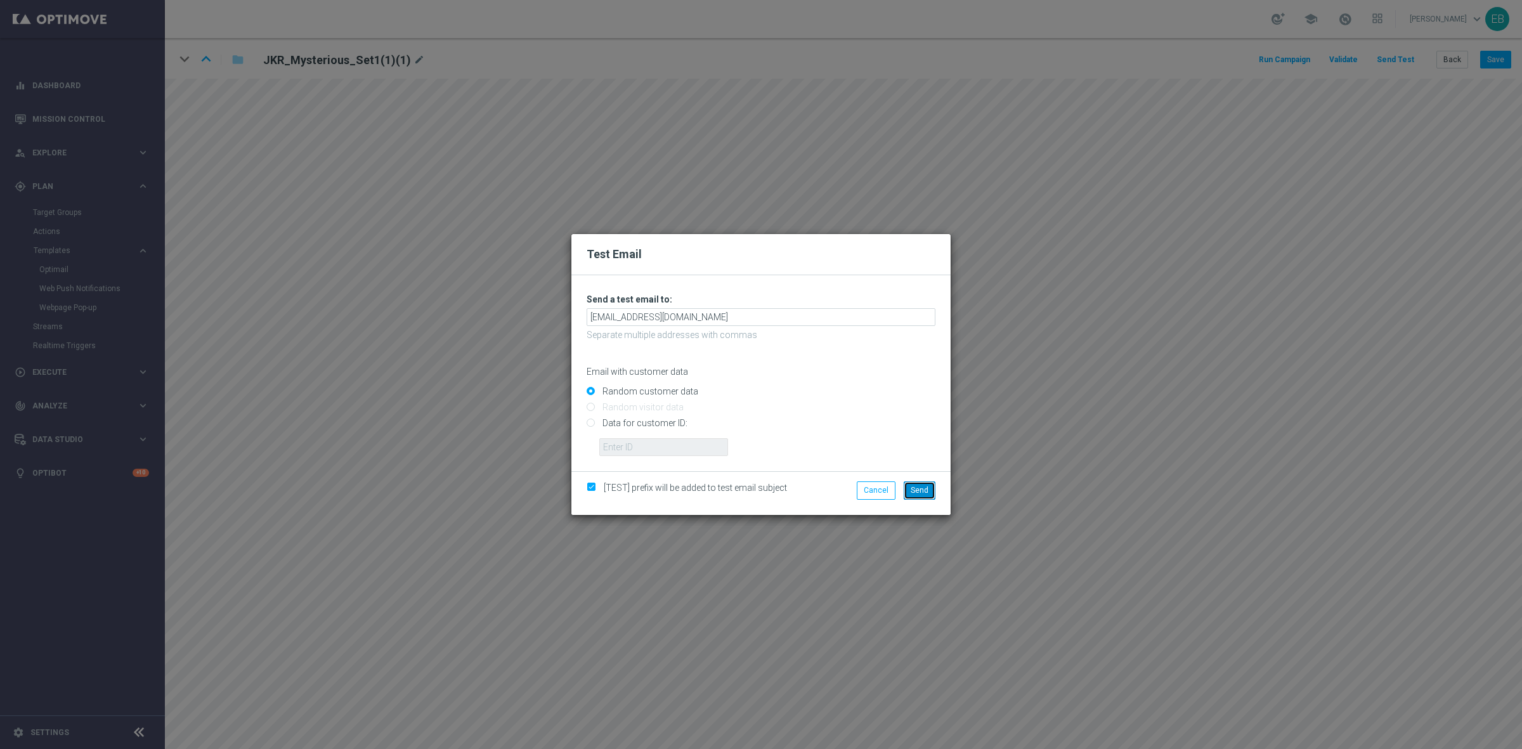
click at [929, 487] on button "Send" at bounding box center [920, 490] width 32 height 18
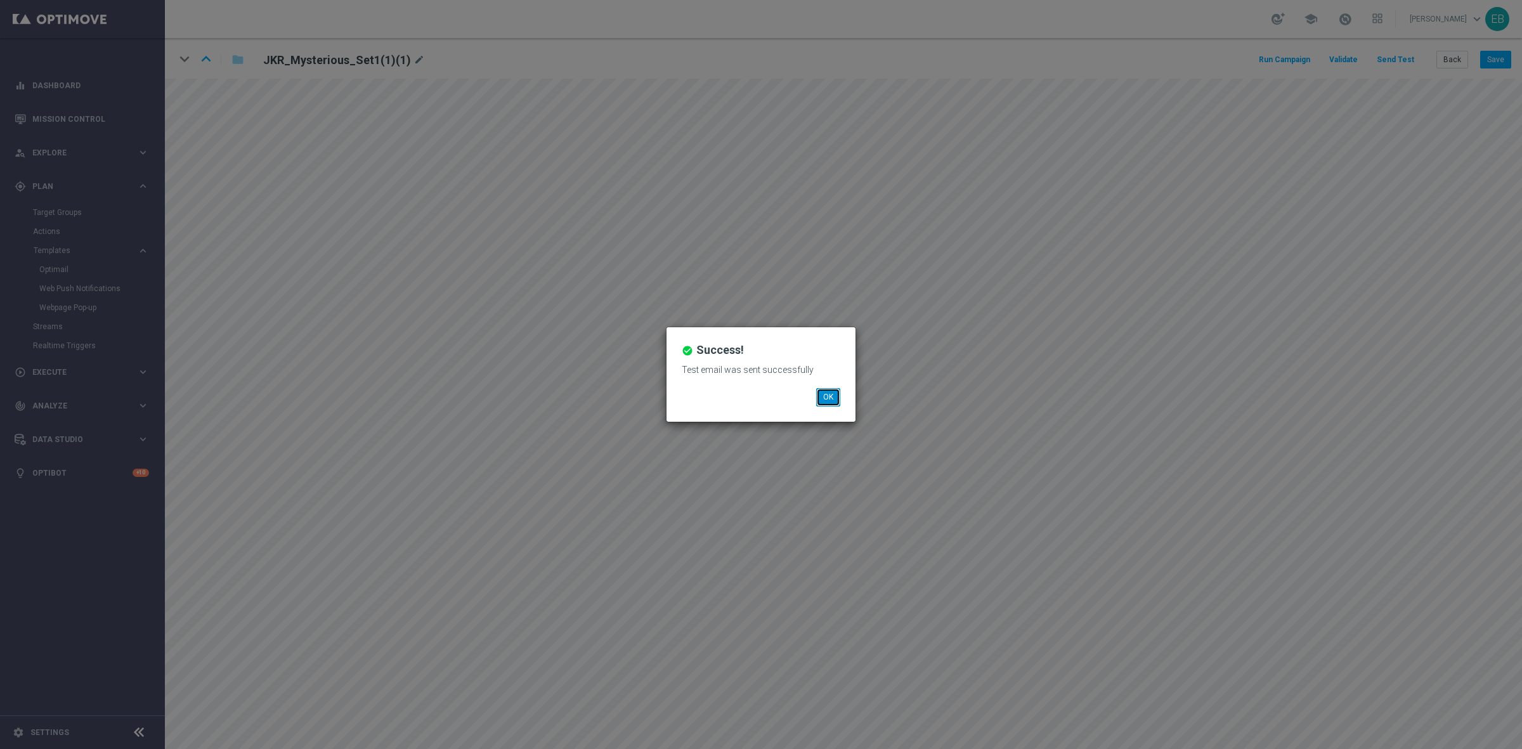
click at [820, 394] on button "OK" at bounding box center [828, 397] width 24 height 18
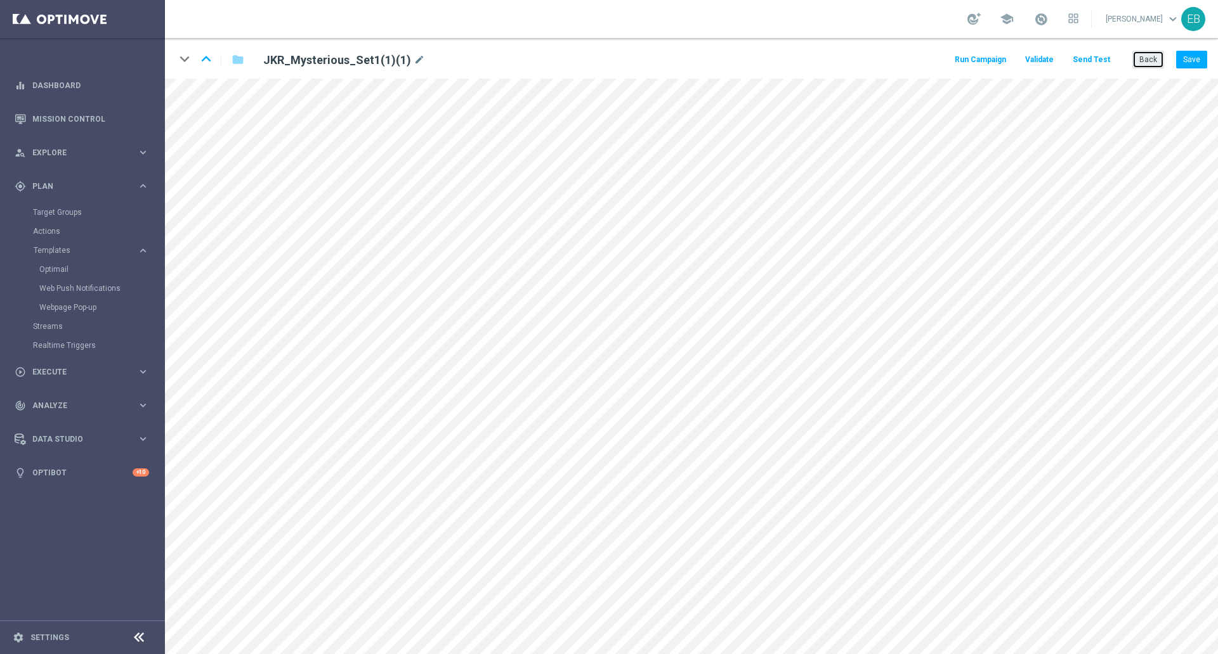
click at [1154, 62] on button "Back" at bounding box center [1148, 60] width 32 height 18
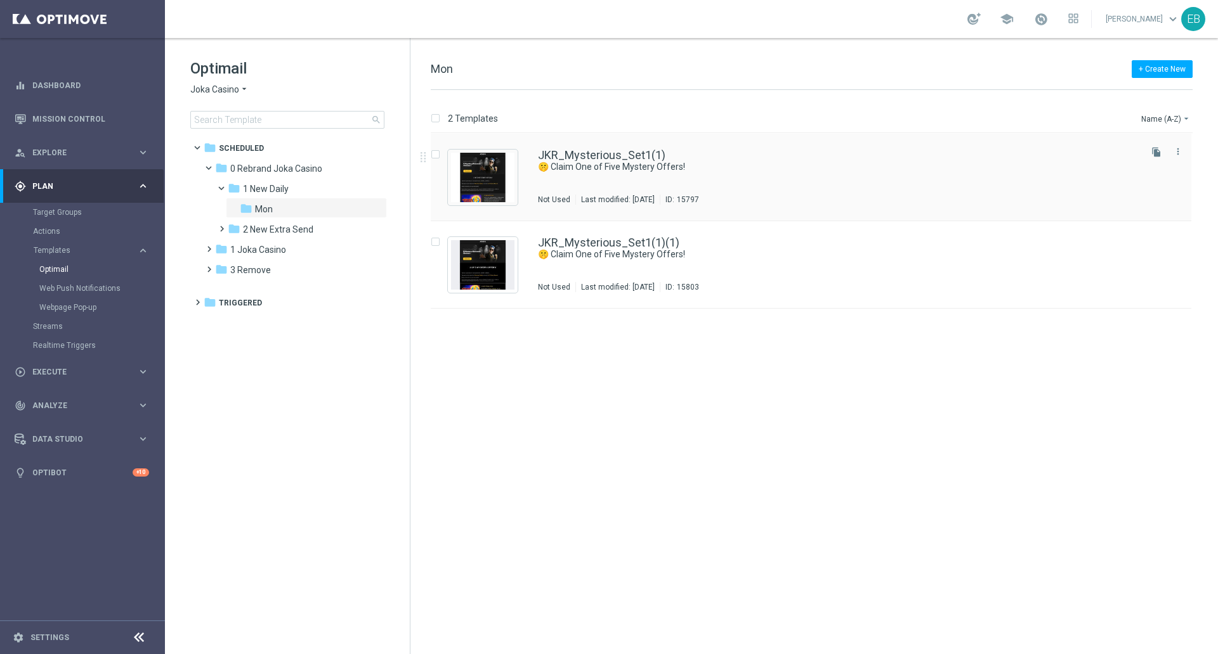
click at [772, 174] on div "JKR_Mysterious_Set1(1) 🤫 Claim One of Five Mystery Offers! Not Used Last modifi…" at bounding box center [838, 177] width 600 height 55
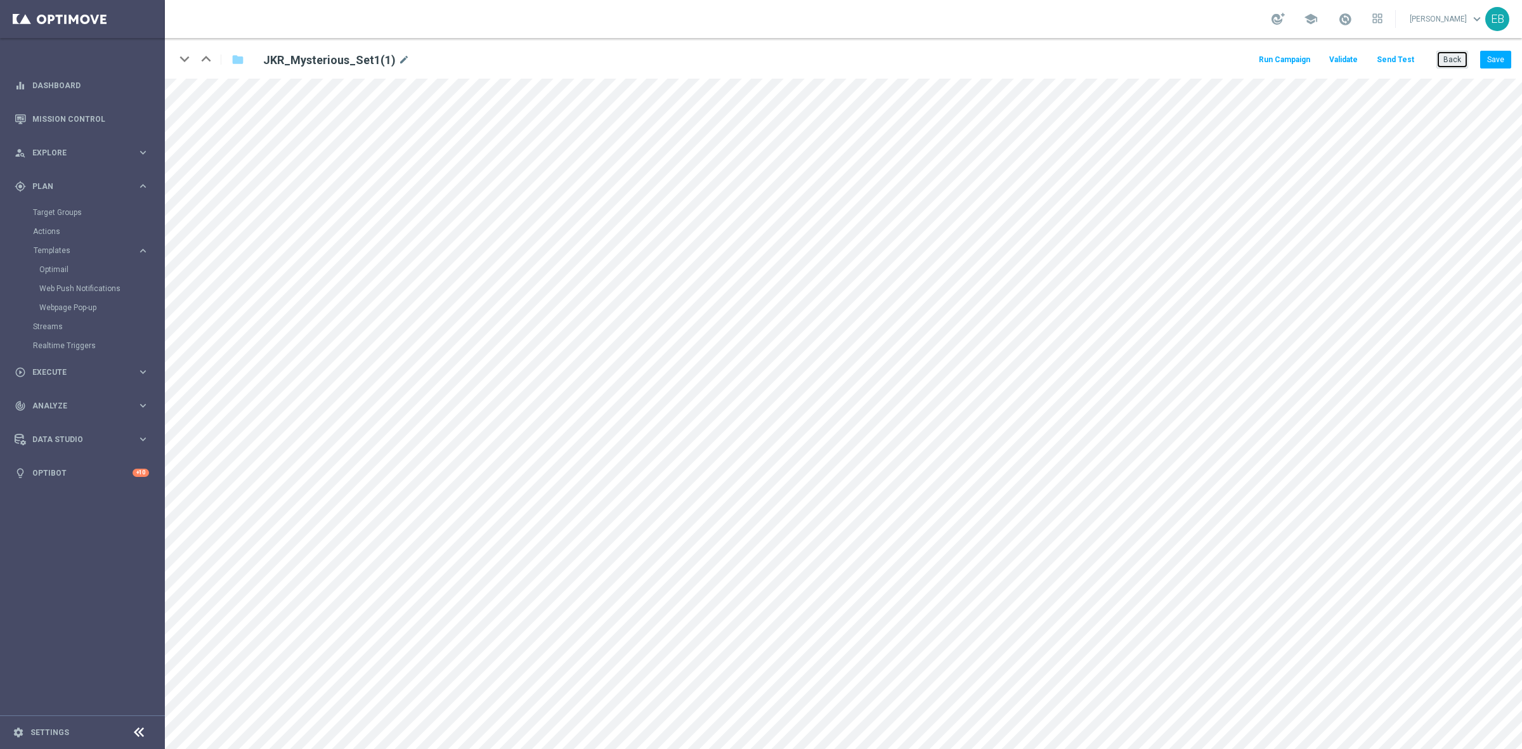
click at [1217, 55] on button "Back" at bounding box center [1452, 60] width 32 height 18
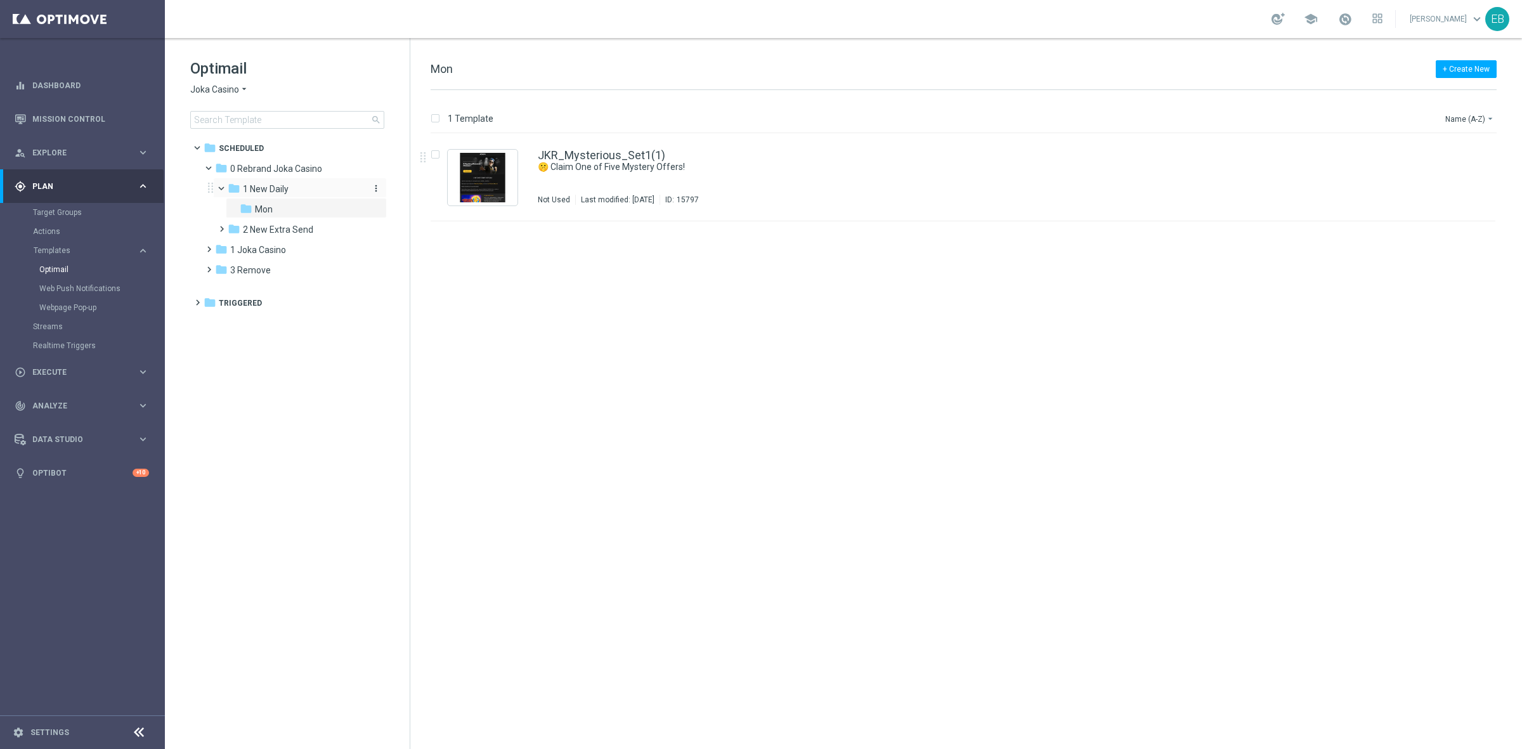
click at [298, 195] on div "folder 1 New Daily" at bounding box center [295, 189] width 135 height 15
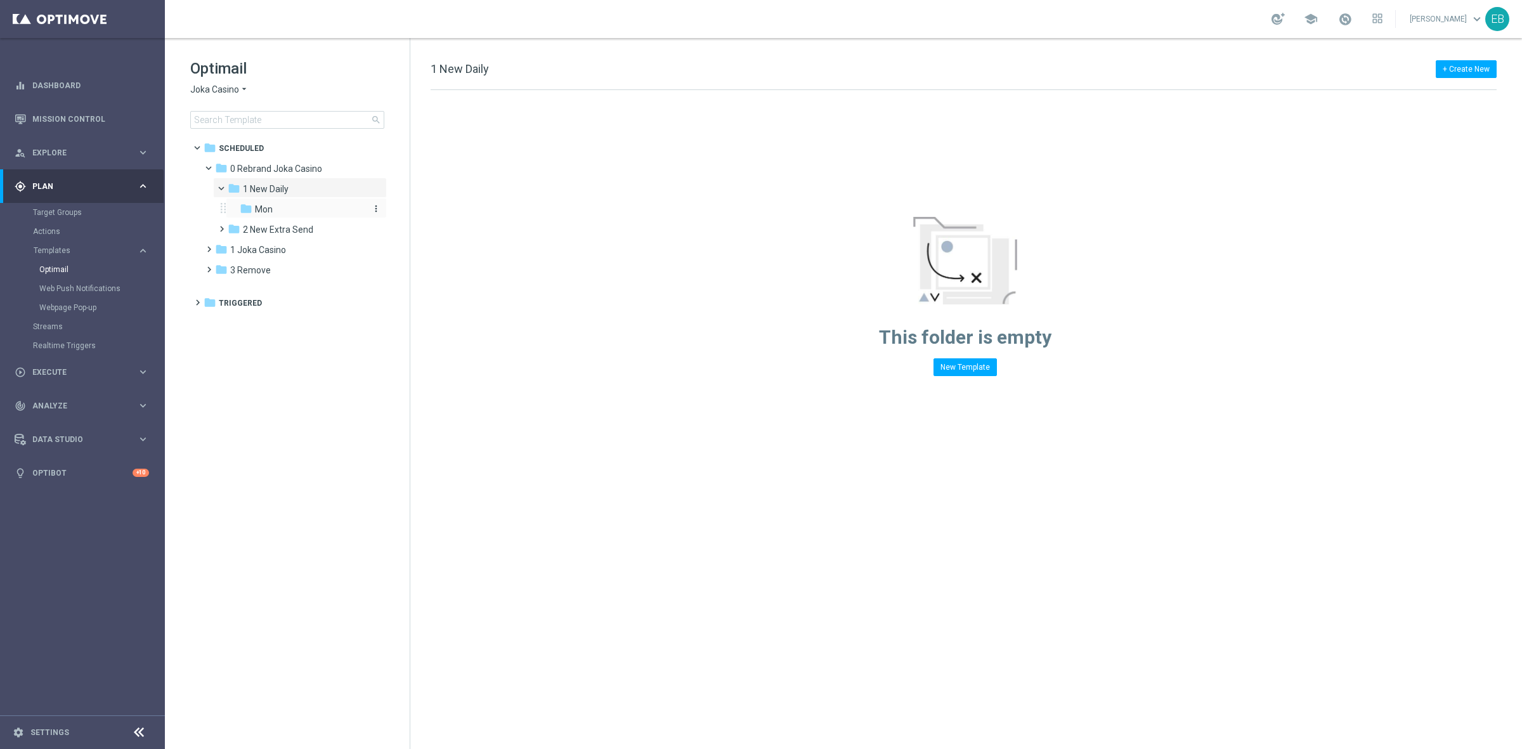
click at [295, 205] on div "folder Mon" at bounding box center [302, 209] width 125 height 15
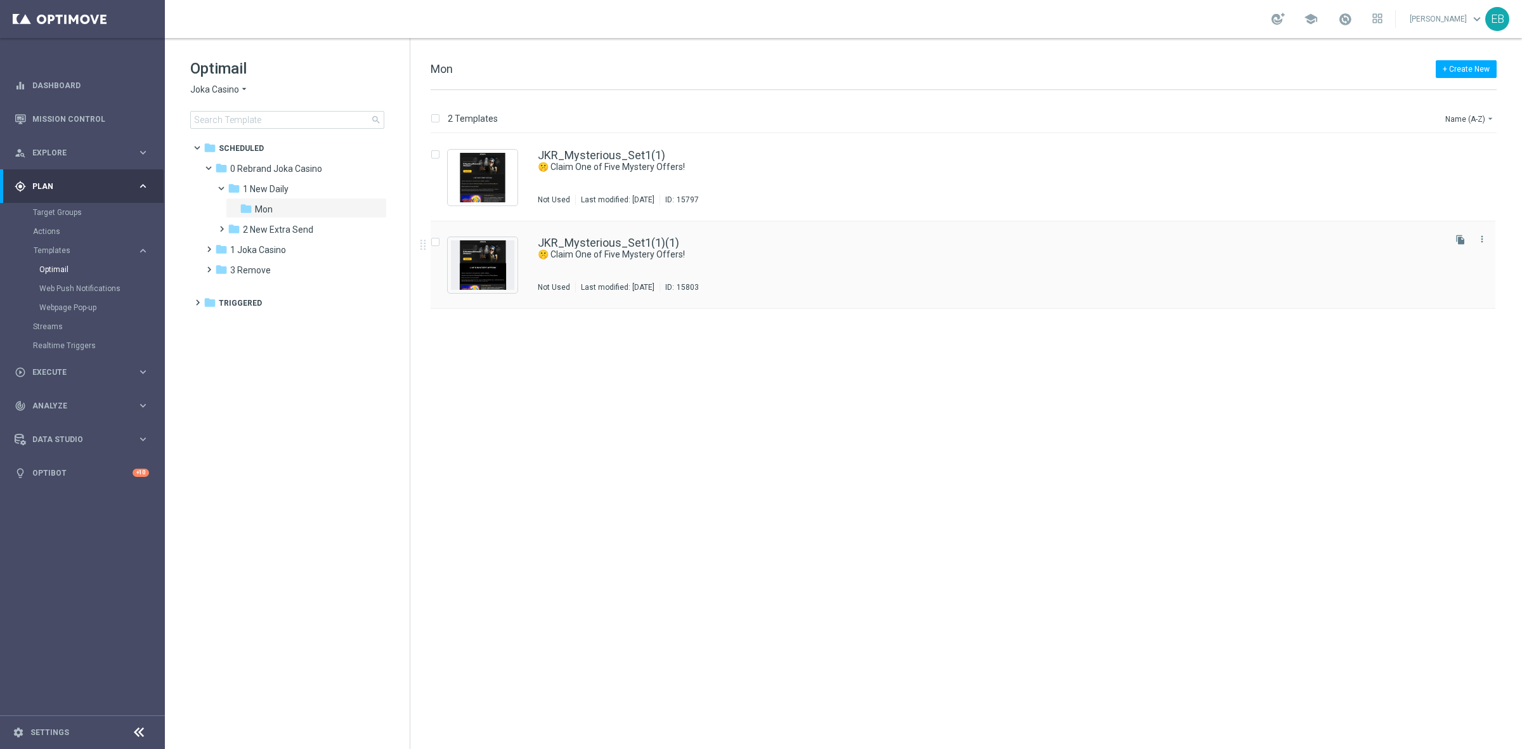
click at [749, 239] on div "JKR_Mysterious_Set1(1)(1)" at bounding box center [990, 242] width 904 height 11
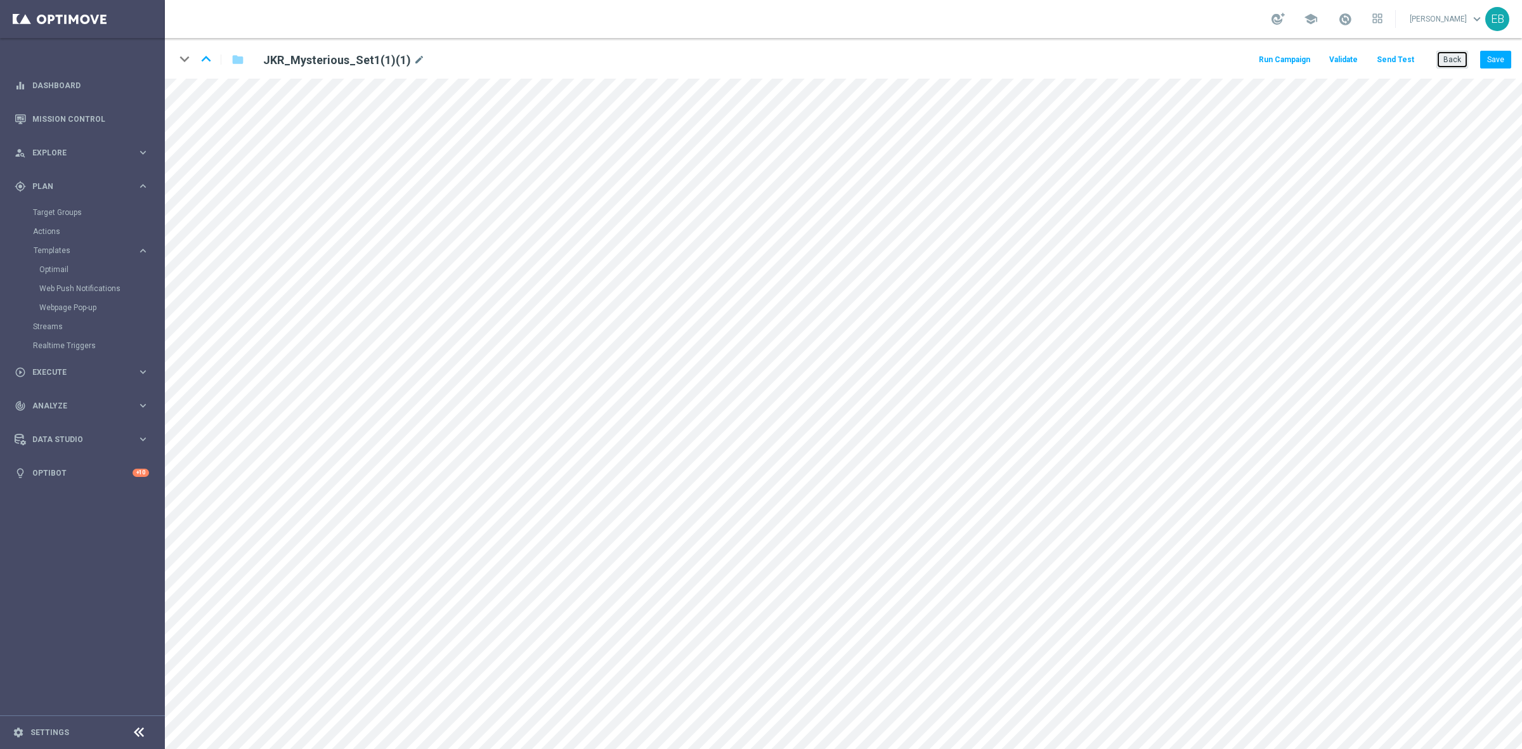
click at [1217, 61] on button "Back" at bounding box center [1452, 60] width 32 height 18
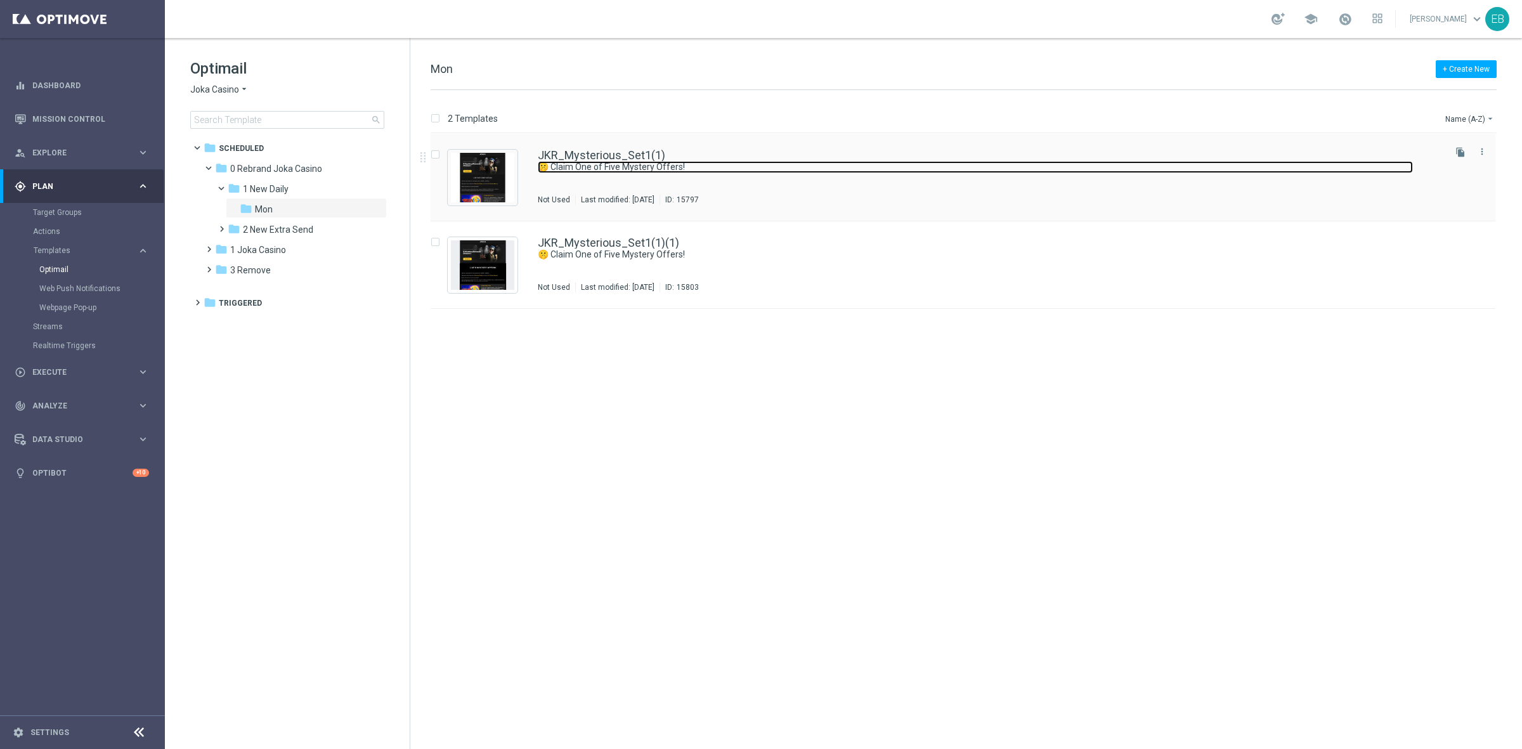
click at [706, 162] on link "🤫 Claim One of Five Mystery Offers!" at bounding box center [975, 167] width 875 height 12
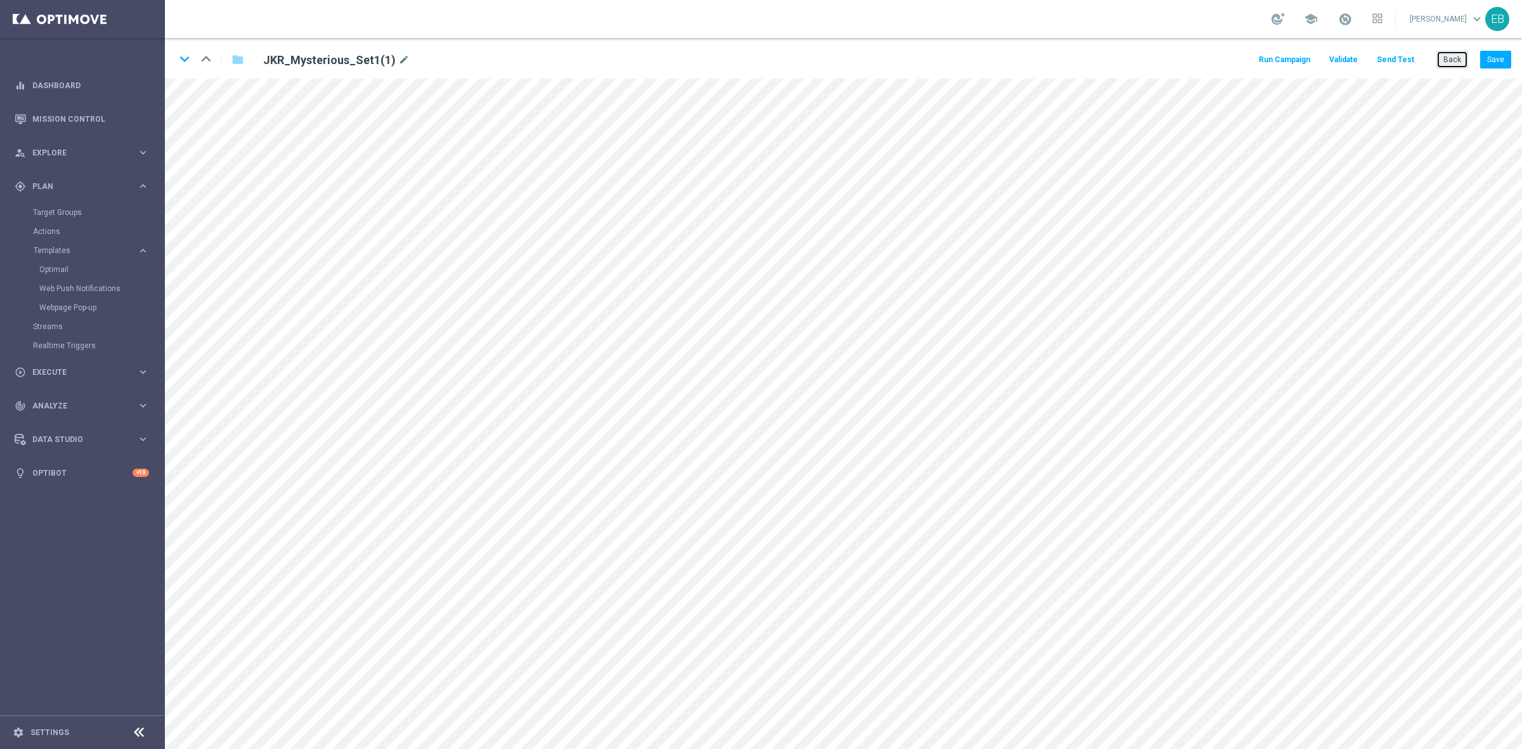
click at [1217, 58] on button "Back" at bounding box center [1452, 60] width 32 height 18
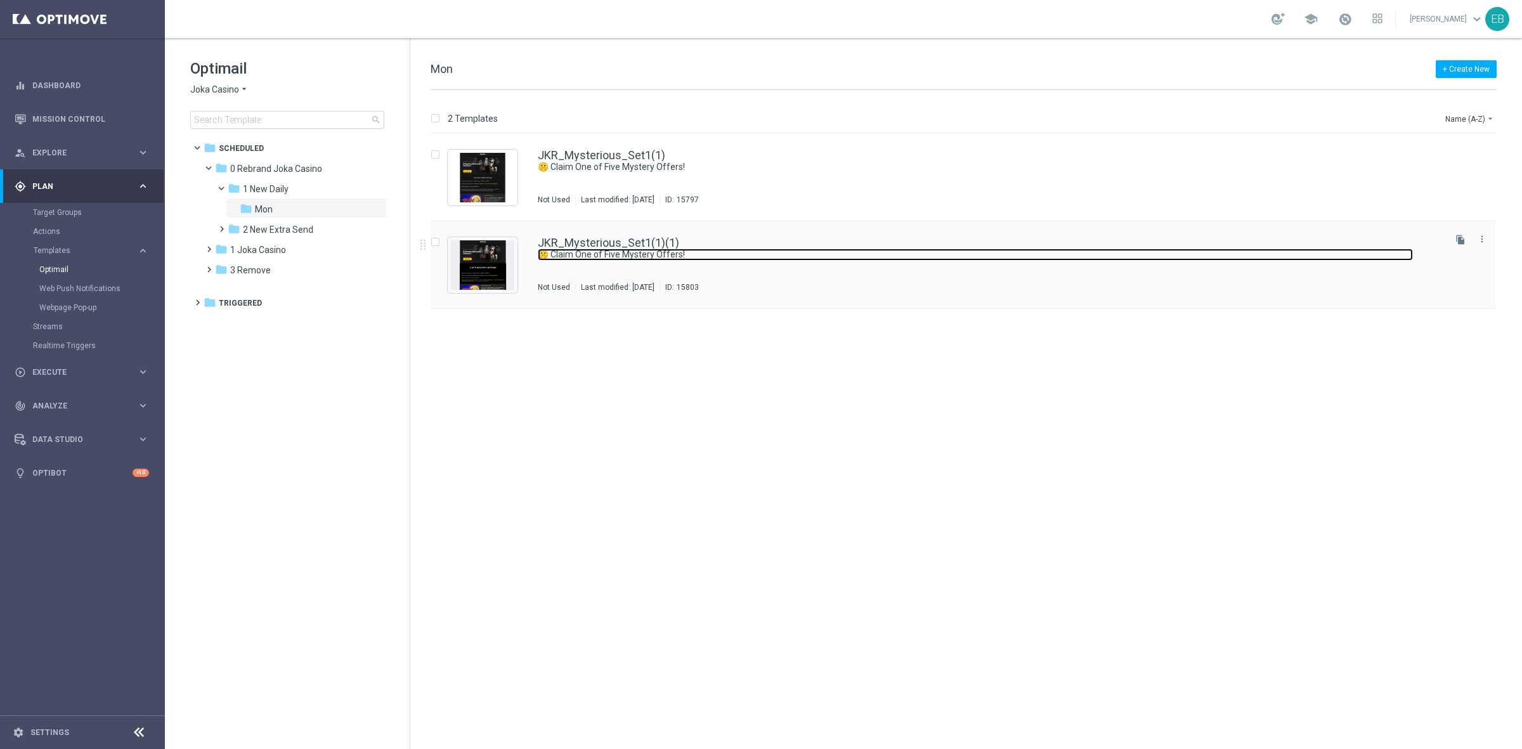
click at [801, 252] on link "🤫 Claim One of Five Mystery Offers!" at bounding box center [975, 255] width 875 height 12
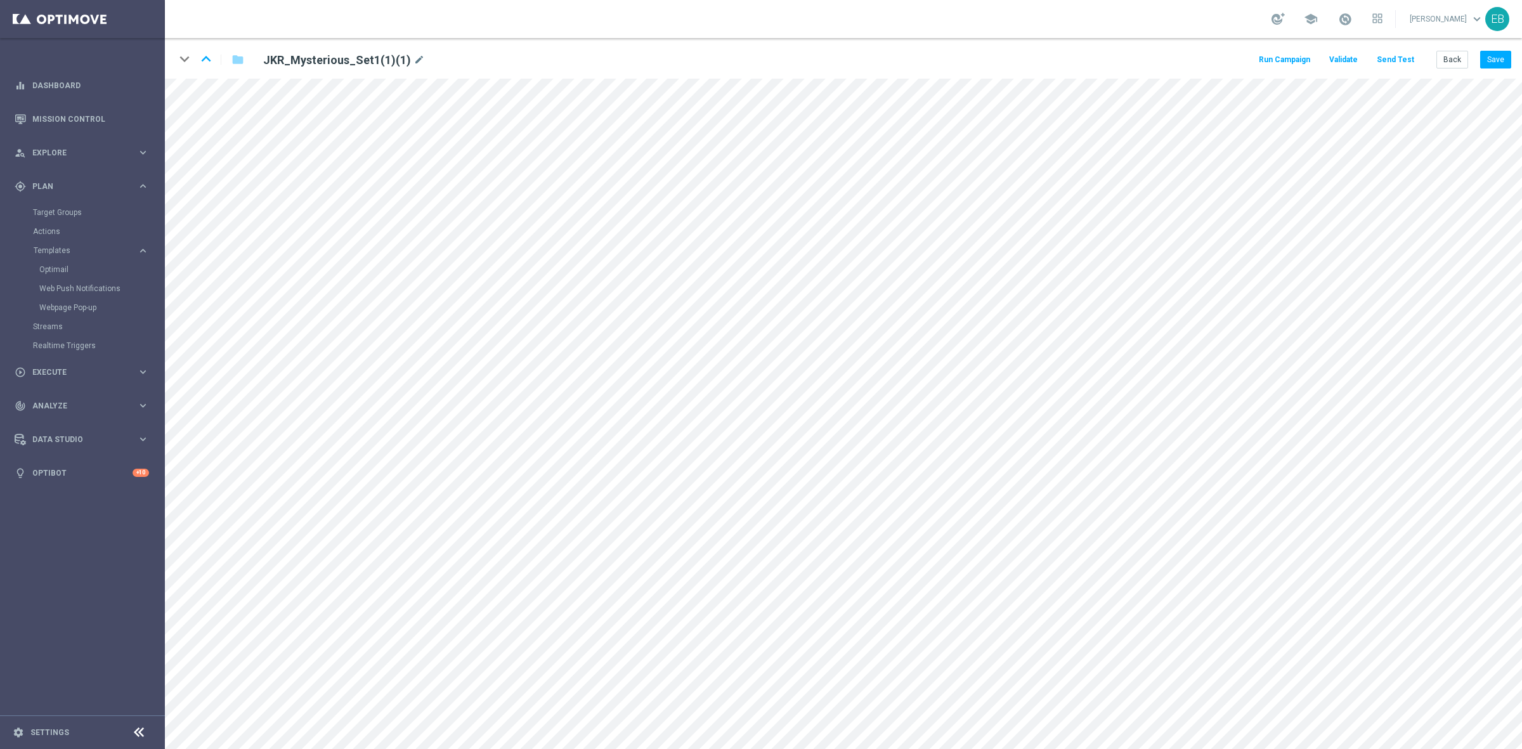
click at [1217, 48] on div "keyboard_arrow_down keyboard_arrow_up folder JKR_Mysterious_Set1(1)(1) mode_edi…" at bounding box center [843, 58] width 1357 height 41
click at [1217, 58] on button "Back" at bounding box center [1452, 60] width 32 height 18
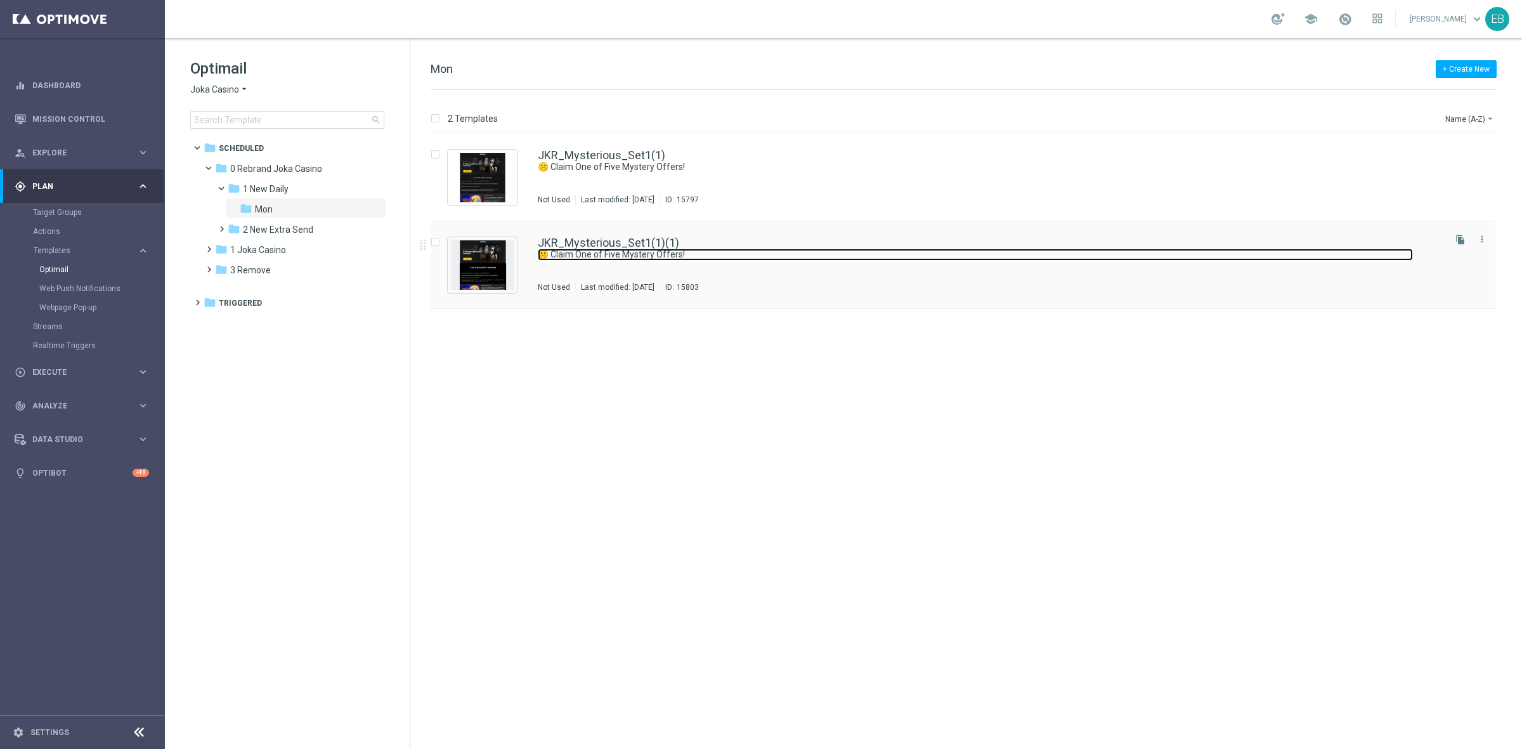
click at [944, 252] on link "🤫 Claim One of Five Mystery Offers!" at bounding box center [975, 255] width 875 height 12
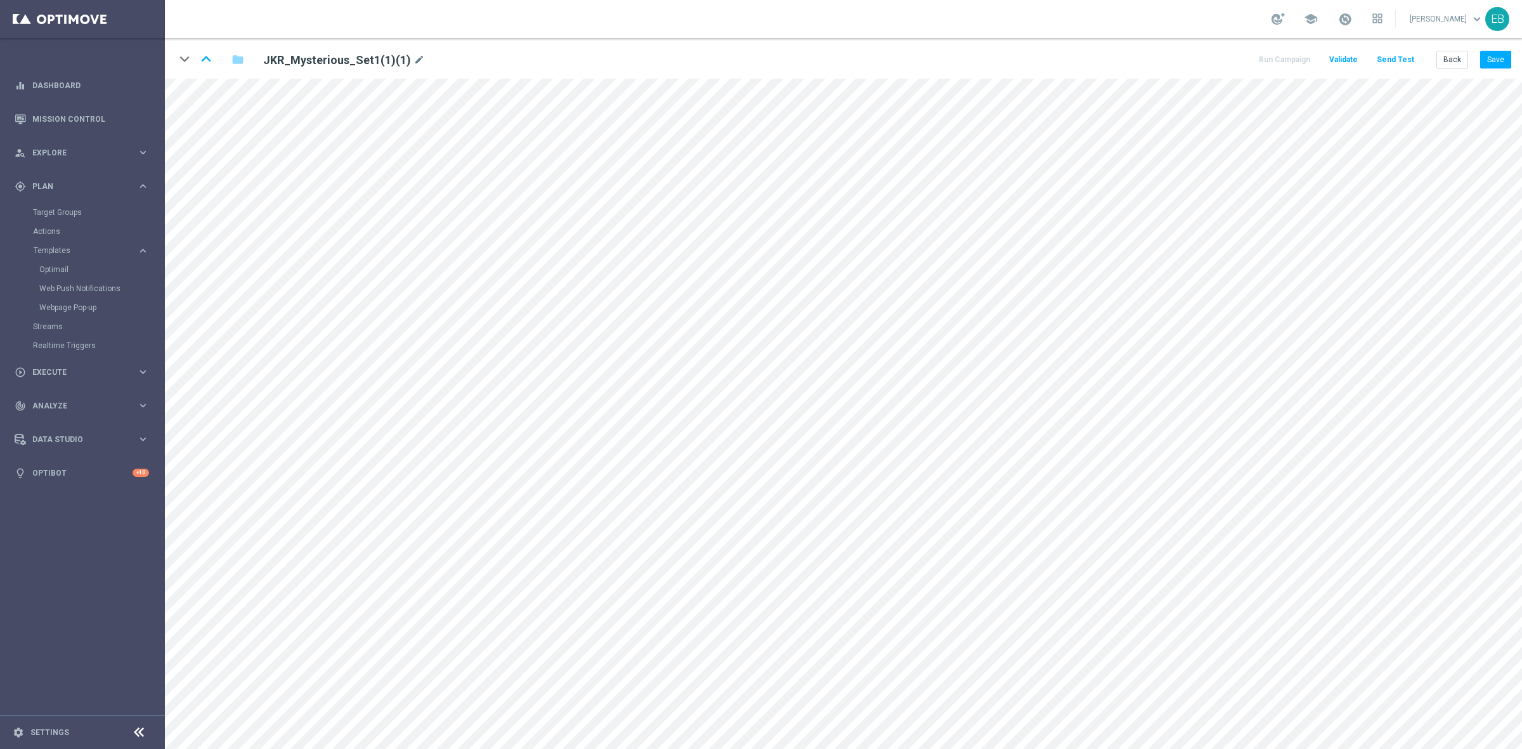
click at [218, 76] on div "keyboard_arrow_down keyboard_arrow_up folder JKR_Mysterious_Set1(1)(1) mode_edi…" at bounding box center [843, 58] width 1357 height 41
click at [230, 73] on div "keyboard_arrow_down keyboard_arrow_up folder JKR_Mysterious_Set1(1)(1) mode_edi…" at bounding box center [843, 58] width 1357 height 41
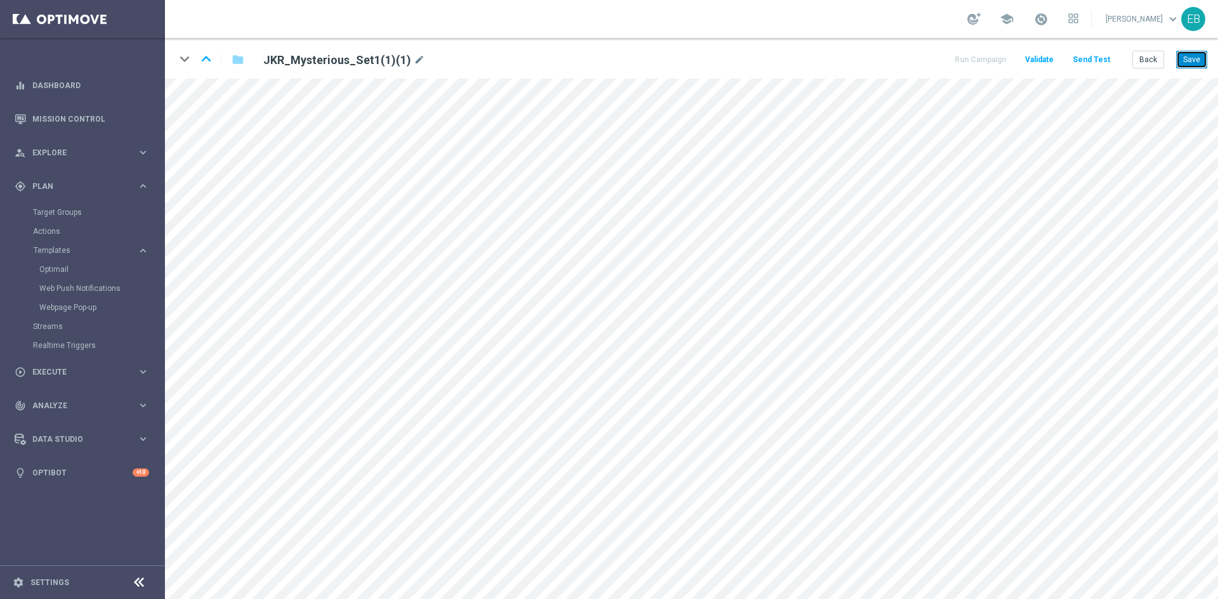
click at [1192, 58] on button "Save" at bounding box center [1191, 60] width 31 height 18
click at [1183, 63] on button "Save" at bounding box center [1191, 60] width 31 height 18
click at [1189, 60] on button "Save" at bounding box center [1191, 60] width 31 height 18
click at [1084, 62] on button "Send Test" at bounding box center [1090, 59] width 41 height 17
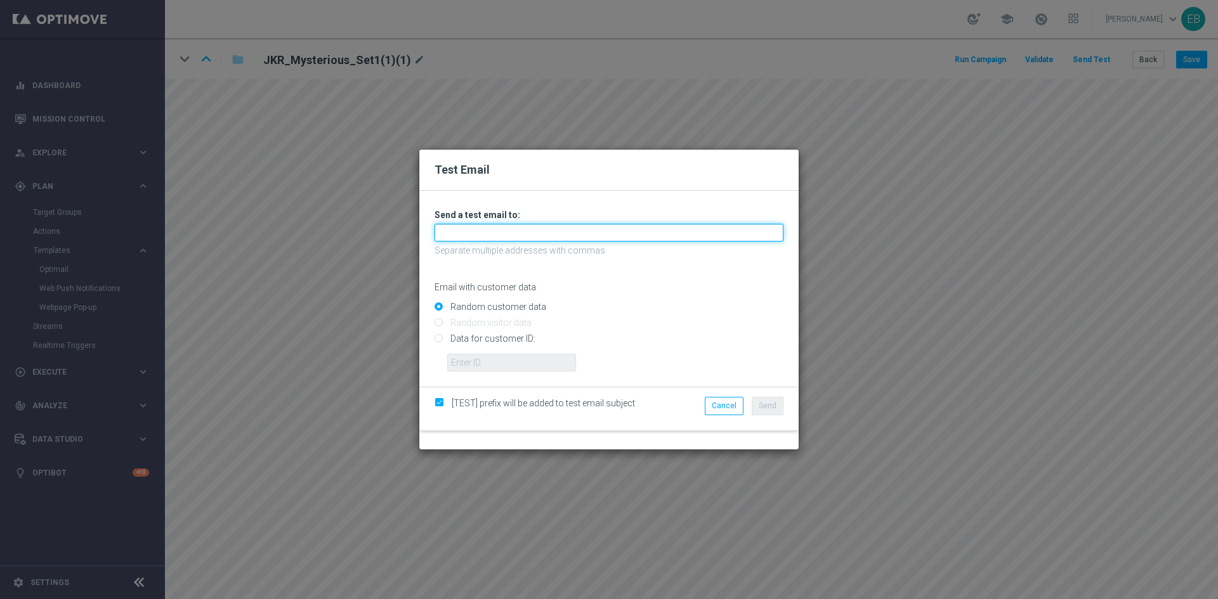
click at [451, 226] on input "text" at bounding box center [608, 233] width 349 height 18
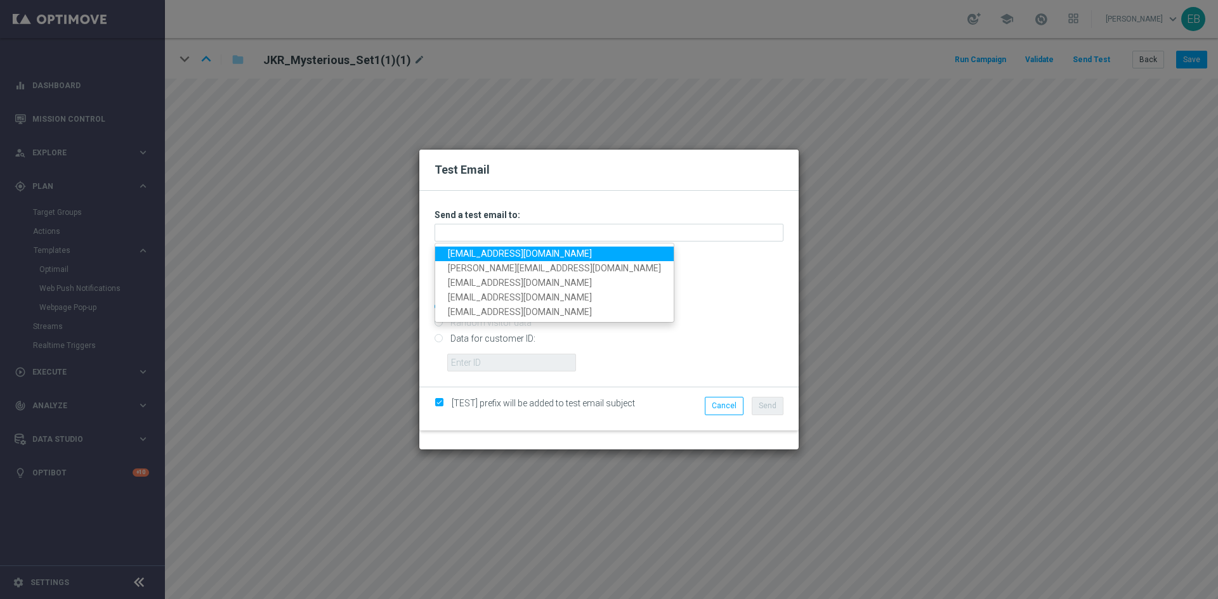
click at [481, 255] on link "teganzwart@outlook.com" at bounding box center [554, 254] width 238 height 15
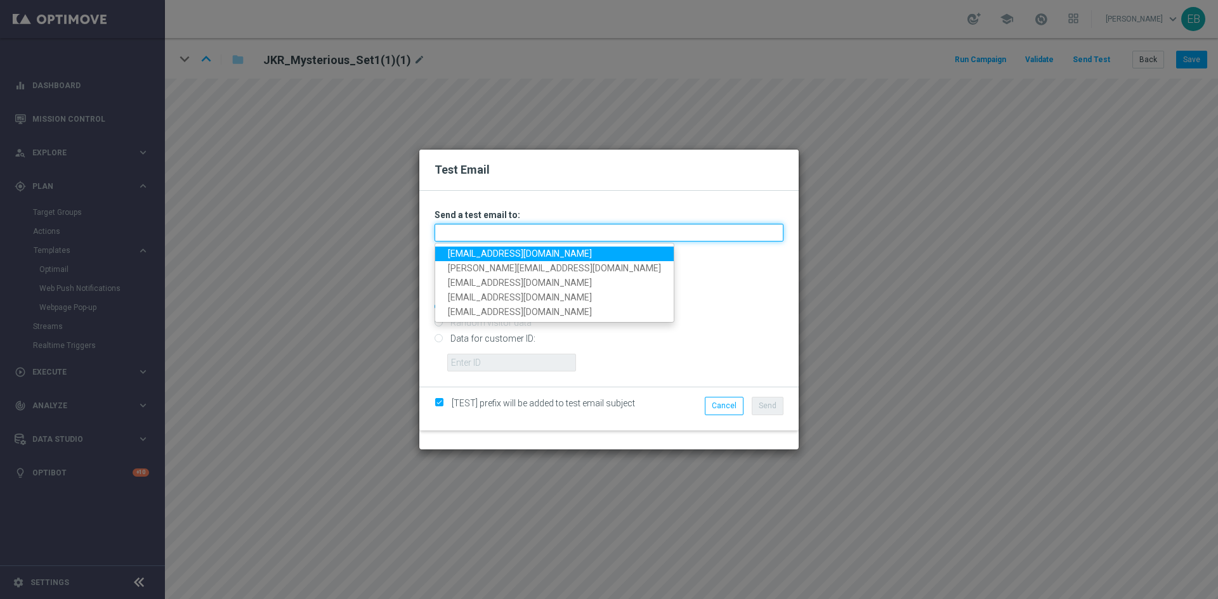
type input "teganzwart@outlook.com"
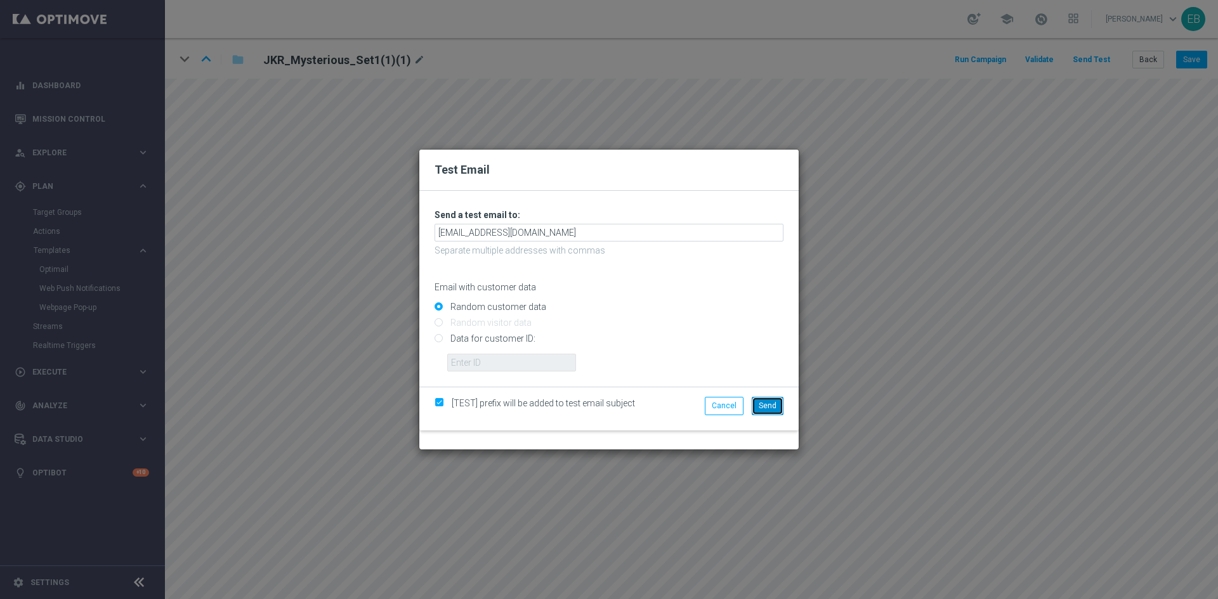
click at [775, 410] on span "Send" at bounding box center [767, 405] width 18 height 9
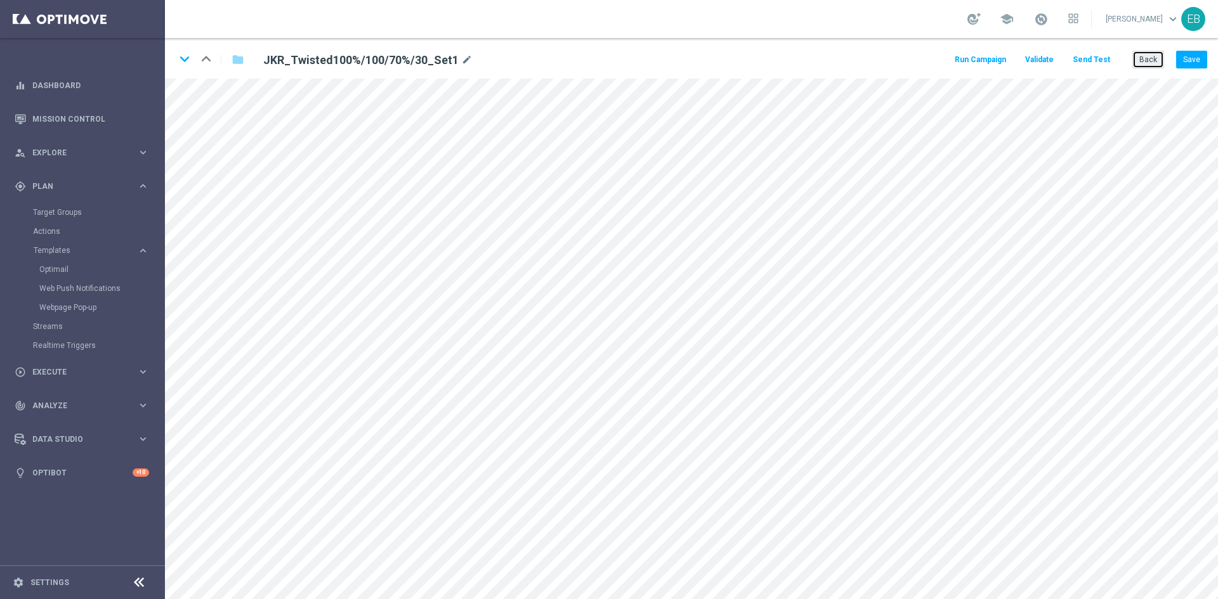
click at [1151, 62] on button "Back" at bounding box center [1148, 60] width 32 height 18
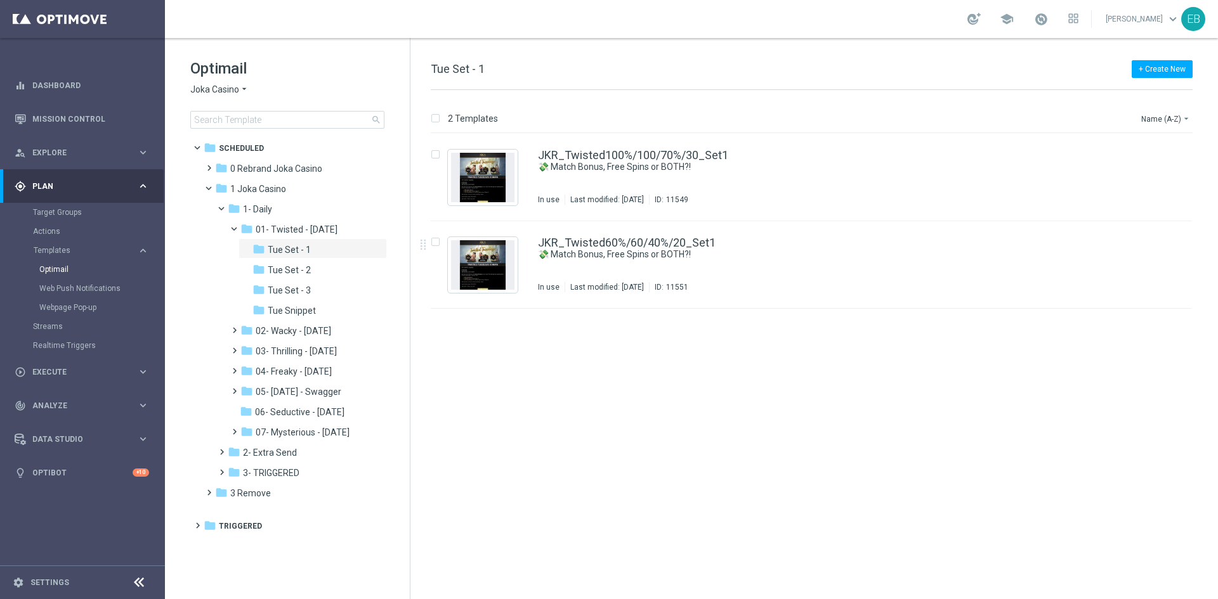
click at [239, 86] on icon "arrow_drop_down" at bounding box center [244, 90] width 10 height 12
click at [0, 0] on span "Stellar Spins" at bounding box center [0, 0] width 0 height 0
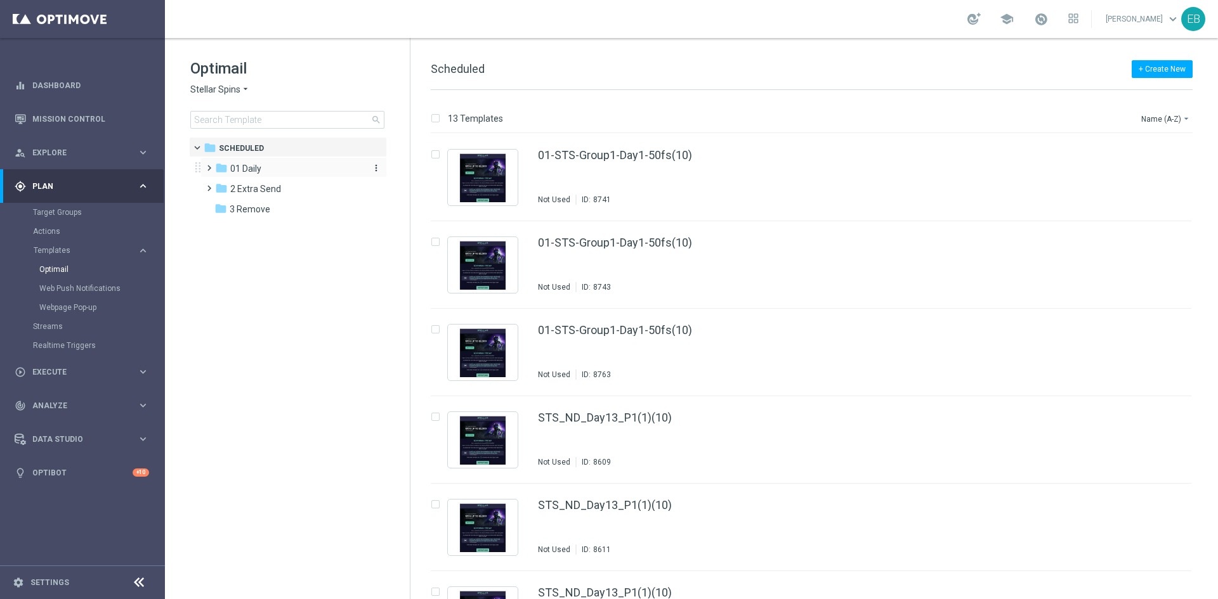
click at [307, 162] on div "folder 01 Daily" at bounding box center [288, 169] width 146 height 15
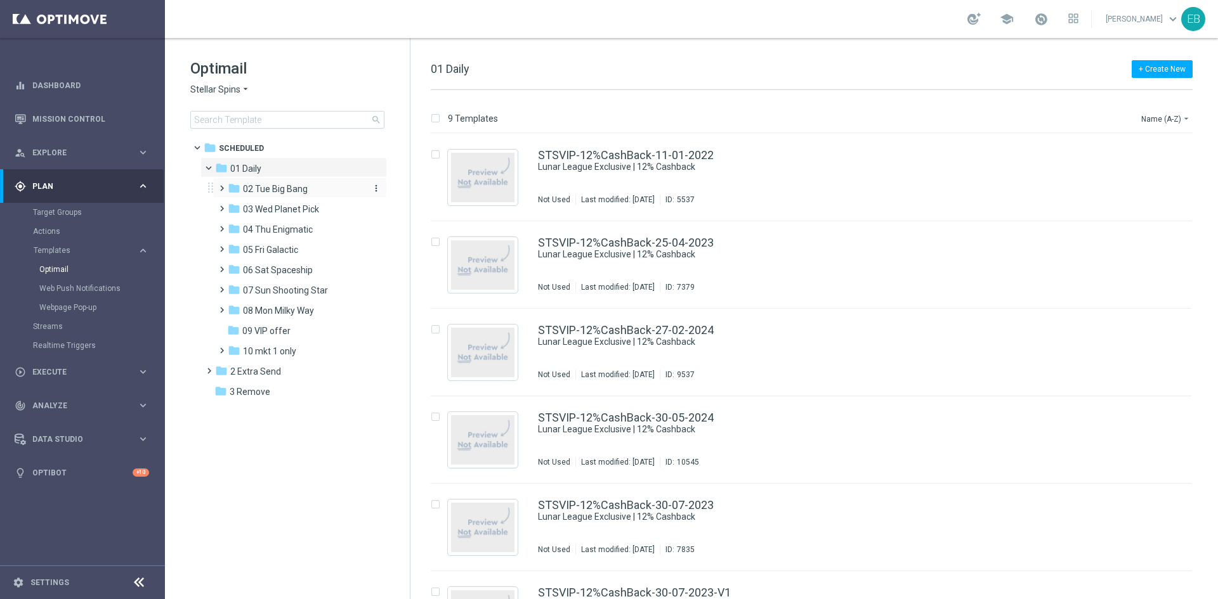
click at [317, 185] on div "folder 02 Tue Big Bang" at bounding box center [295, 189] width 135 height 15
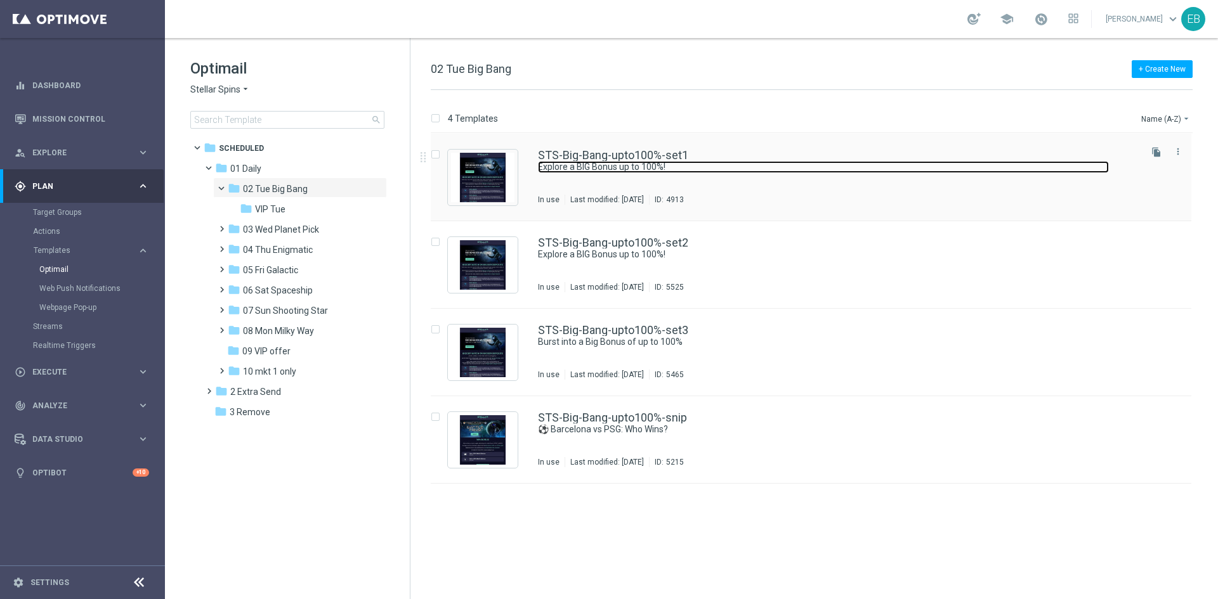
click at [764, 169] on link "Explore a BIG Bonus up to 100%!" at bounding box center [823, 167] width 571 height 12
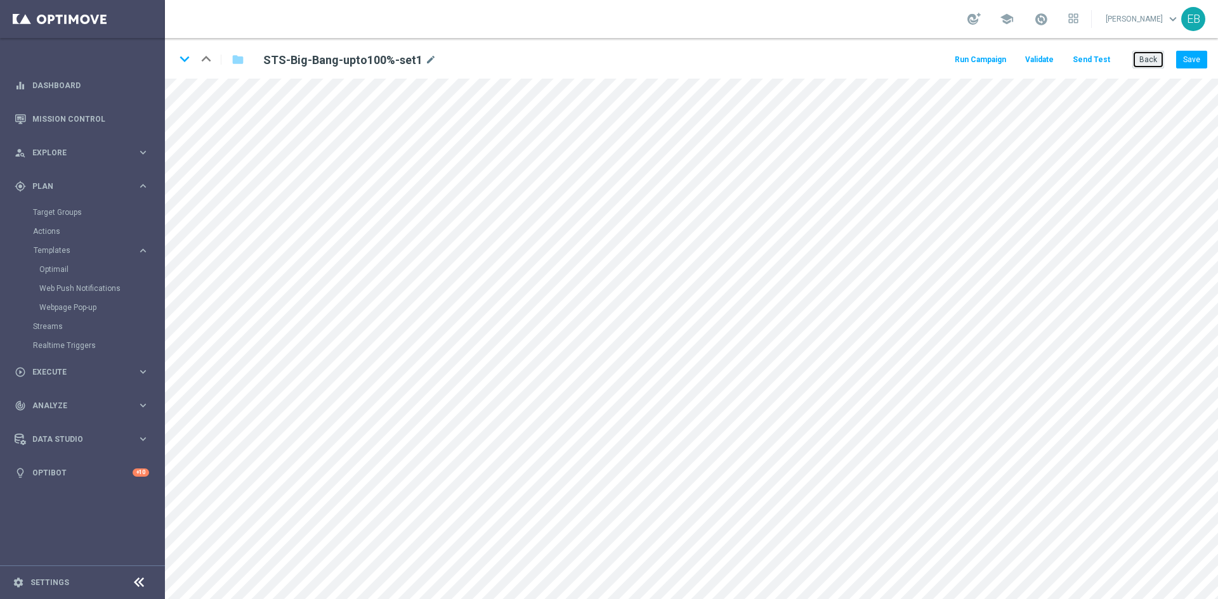
click at [1159, 62] on button "Back" at bounding box center [1148, 60] width 32 height 18
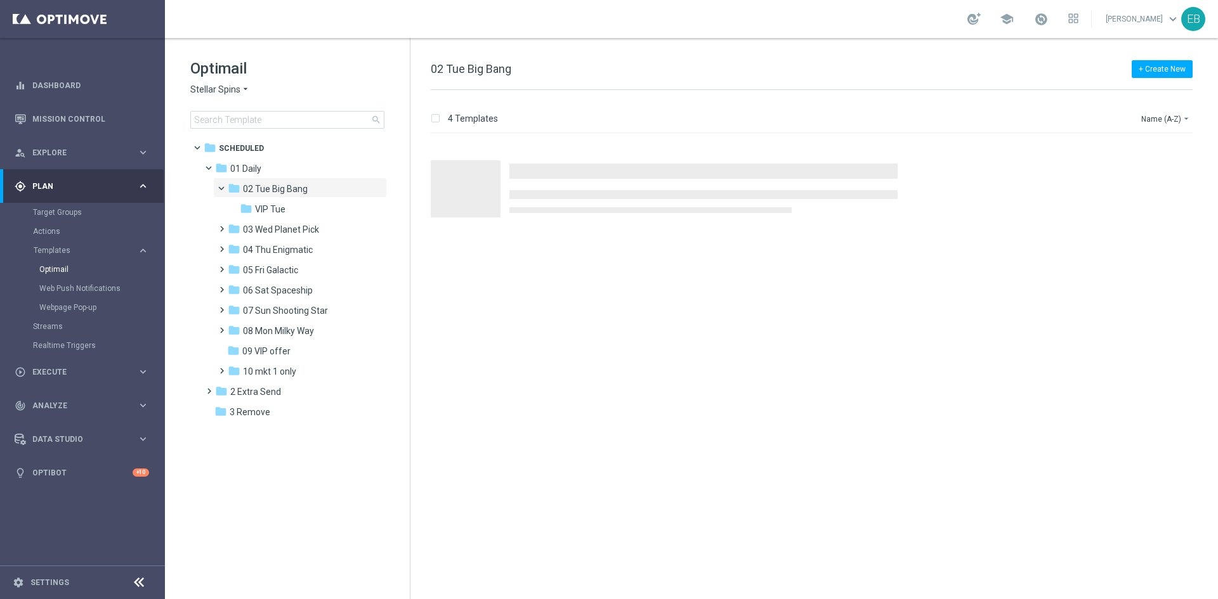
click at [223, 83] on div "Optimail Stellar Spins arrow_drop_down × Stellar Spins search" at bounding box center [299, 93] width 219 height 70
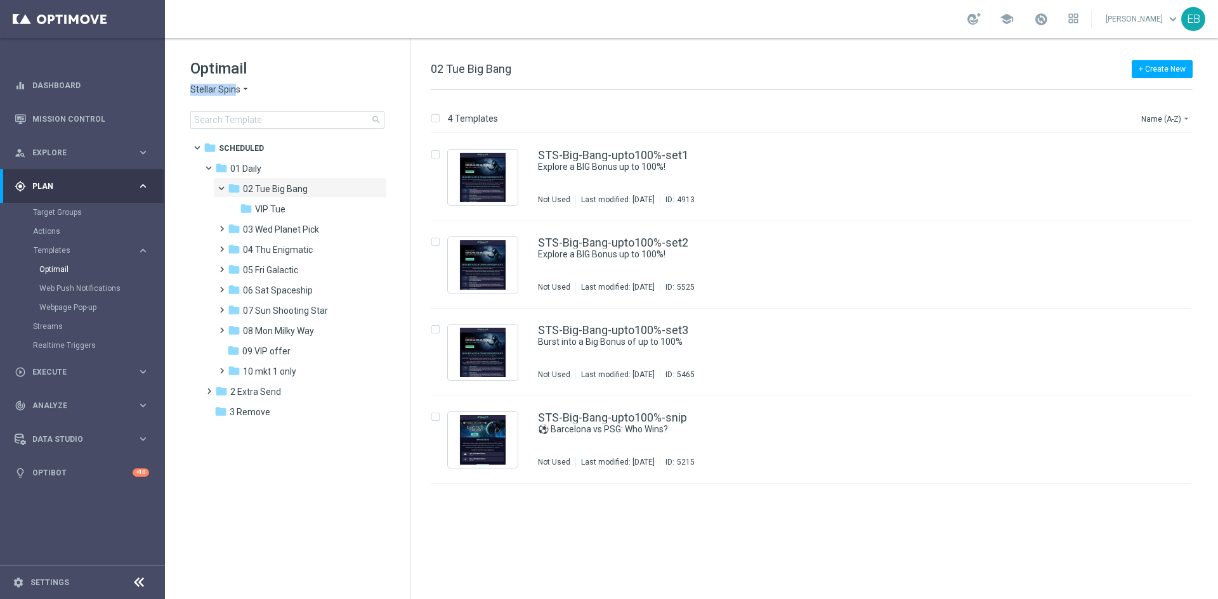
click at [235, 88] on div "Optimail Stellar Spins arrow_drop_down × Stellar Spins search" at bounding box center [299, 93] width 219 height 70
click at [235, 88] on span "Stellar Spins" at bounding box center [215, 90] width 50 height 12
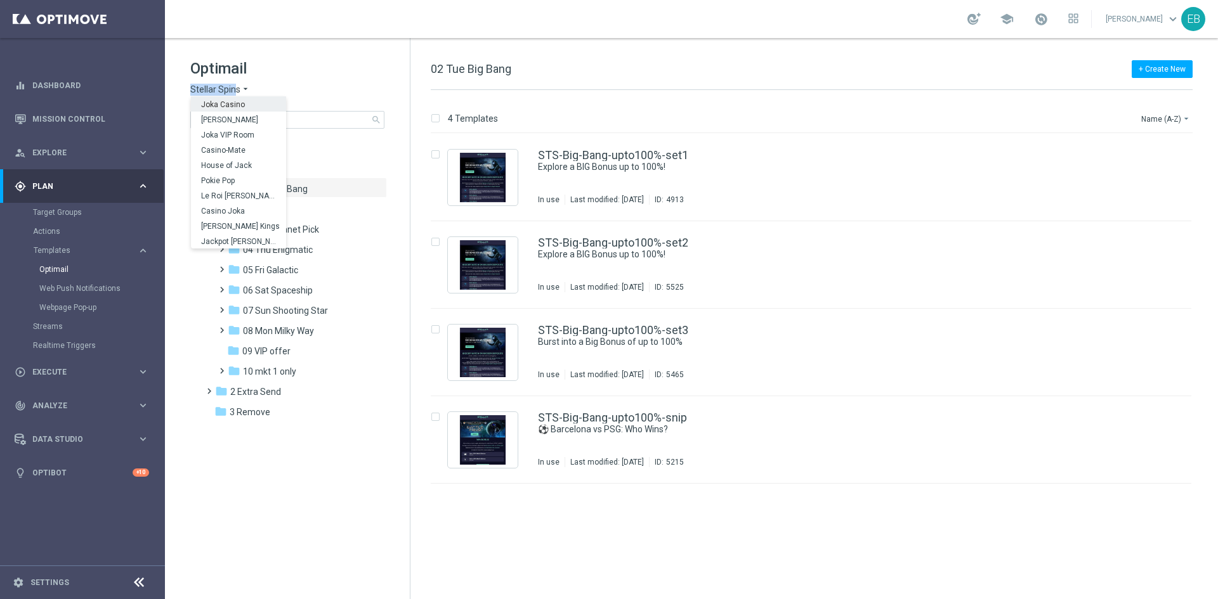
click at [247, 110] on div "Joka Casino" at bounding box center [238, 103] width 95 height 15
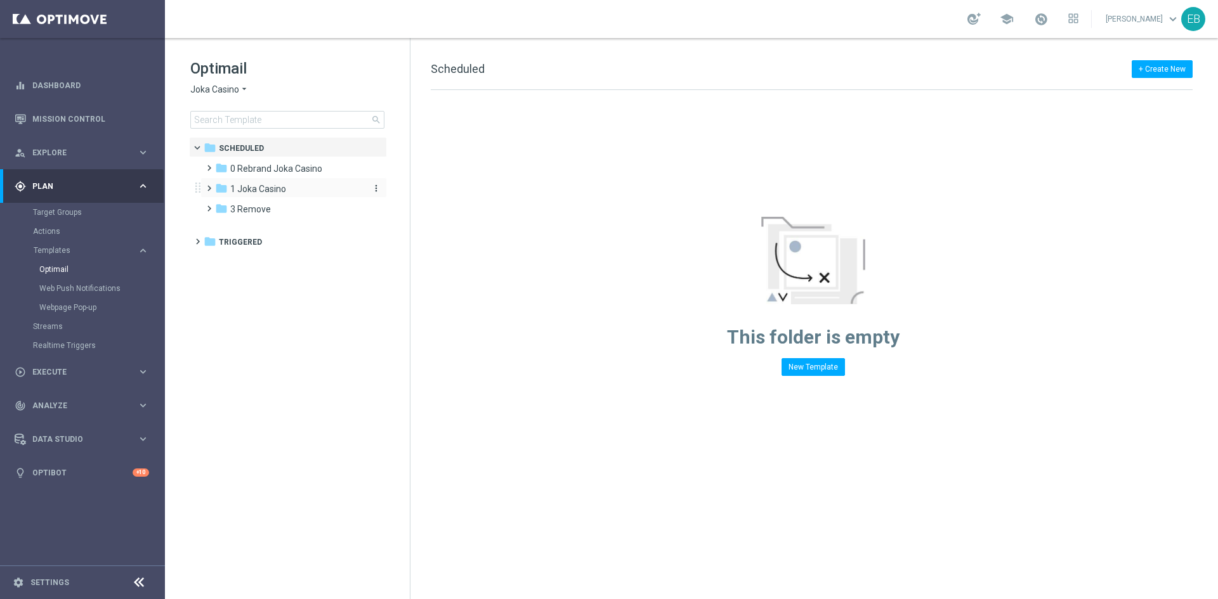
click at [283, 182] on div "folder 1 Joka Casino" at bounding box center [288, 189] width 146 height 15
click at [308, 214] on div "folder 1- Daily" at bounding box center [295, 209] width 135 height 15
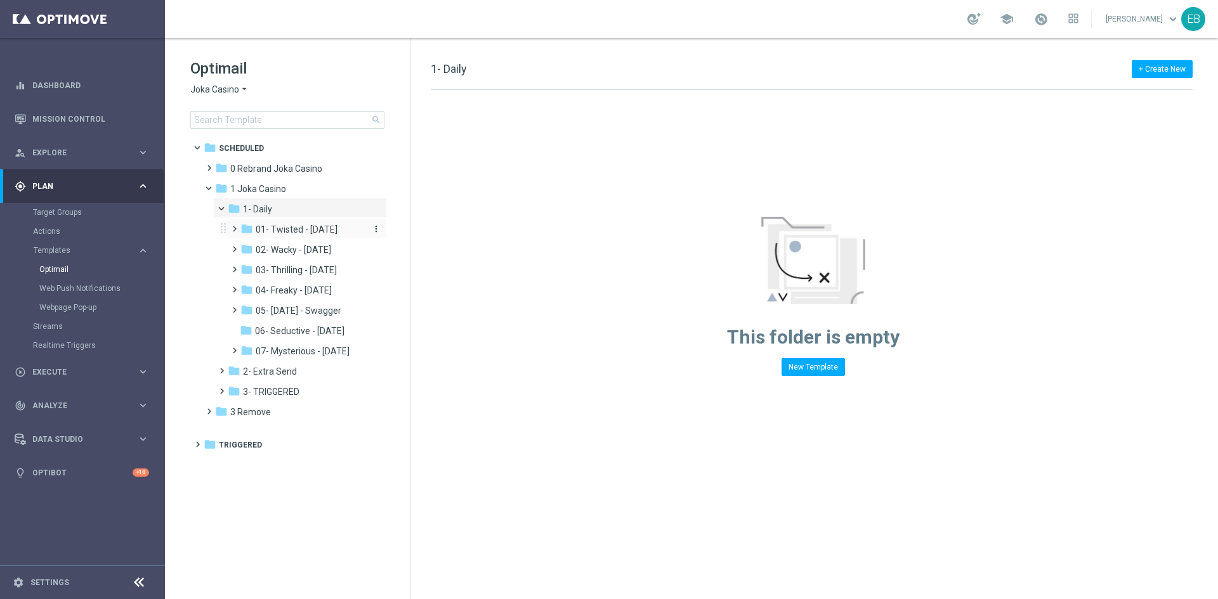
click at [305, 227] on span "01- Twisted - [DATE]" at bounding box center [297, 229] width 82 height 11
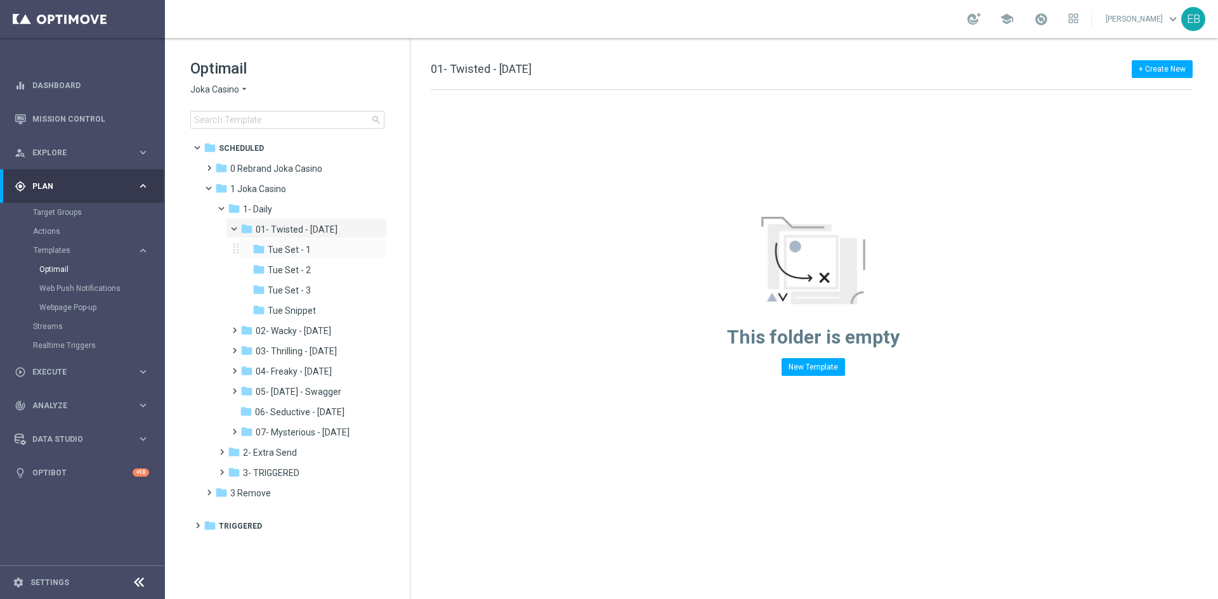
click at [303, 242] on div "folder Tue Set - 1 more_vert" at bounding box center [312, 248] width 148 height 20
click at [307, 250] on span "Tue Set - 1" at bounding box center [289, 249] width 43 height 11
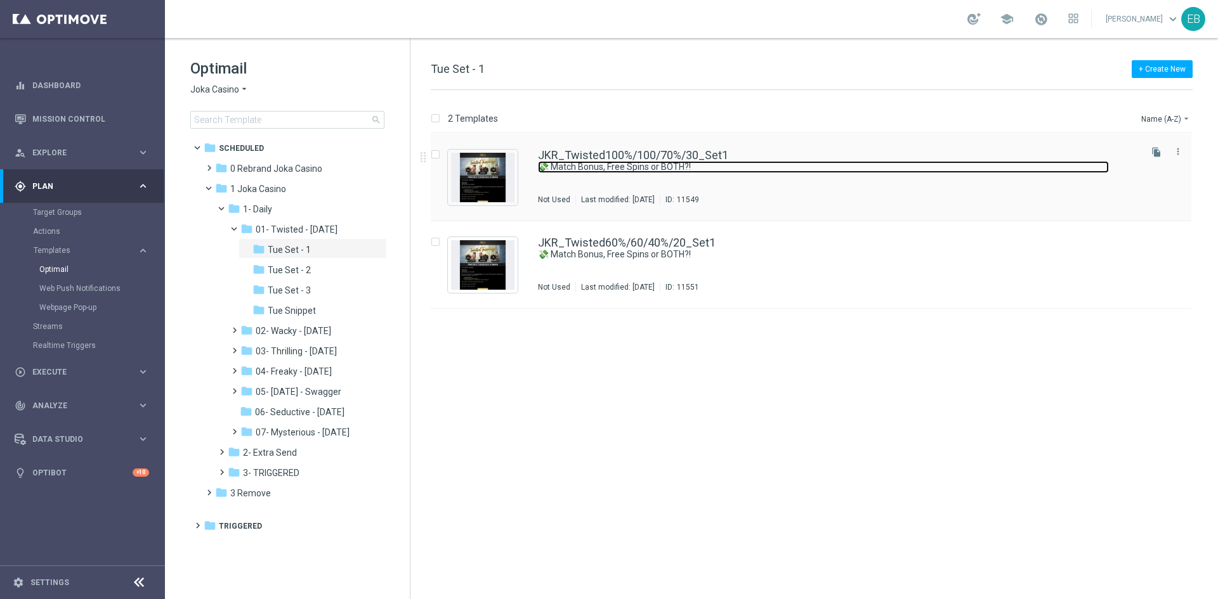
click at [649, 166] on link "💸 Match Bonus, Free Spins or BOTH?!" at bounding box center [823, 167] width 571 height 12
